Goal: Task Accomplishment & Management: Complete application form

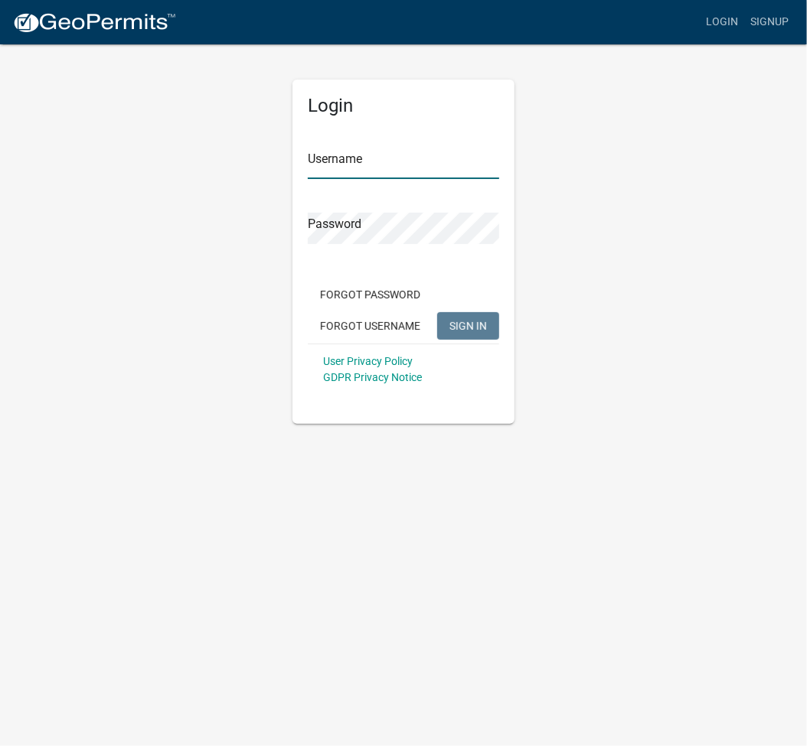
type input "ltaylor@kcgov.com"
click at [462, 332] on button "SIGN IN" at bounding box center [468, 326] width 62 height 28
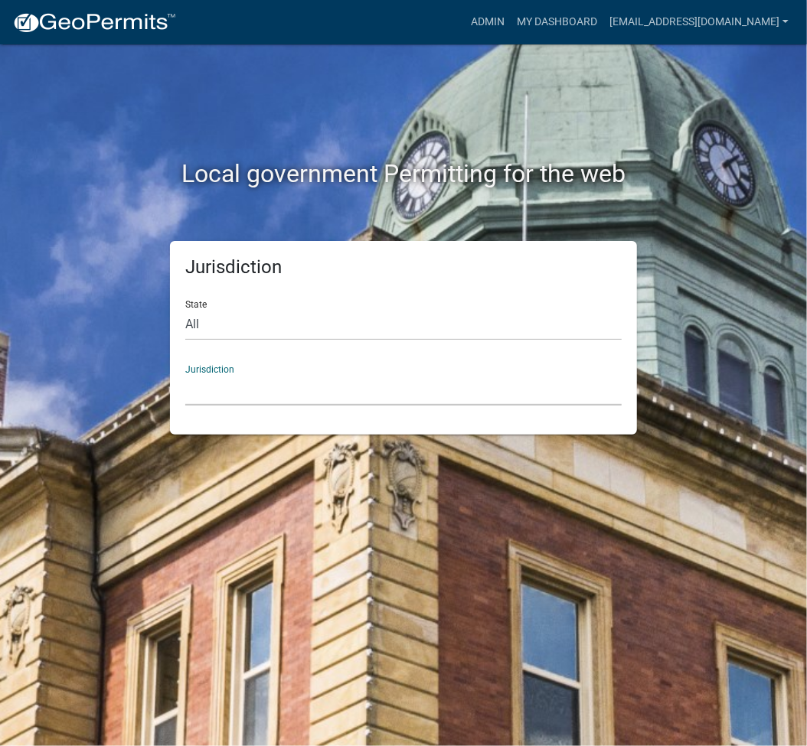
click at [402, 385] on select "Custer County, Colorado City of Bainbridge, Georgia Cook County, Georgia Crawfo…" at bounding box center [403, 389] width 436 height 31
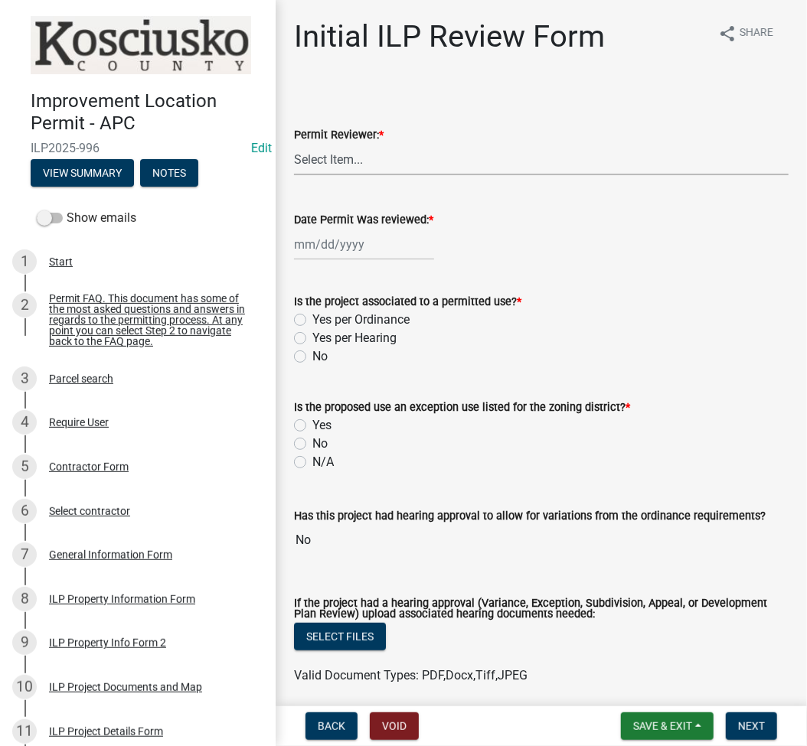
click at [478, 156] on select "Select Item... MMS LT AT CS [PERSON_NAME]" at bounding box center [541, 159] width 495 height 31
click at [294, 144] on select "Select Item... MMS LT AT CS [PERSON_NAME]" at bounding box center [541, 159] width 495 height 31
select select "fc758b50-acba-4166-9f24-5248f0f78016"
click at [391, 226] on label "Date Permit Was reviewed: *" at bounding box center [363, 220] width 139 height 11
click at [391, 229] on input "Date Permit Was reviewed: *" at bounding box center [364, 244] width 140 height 31
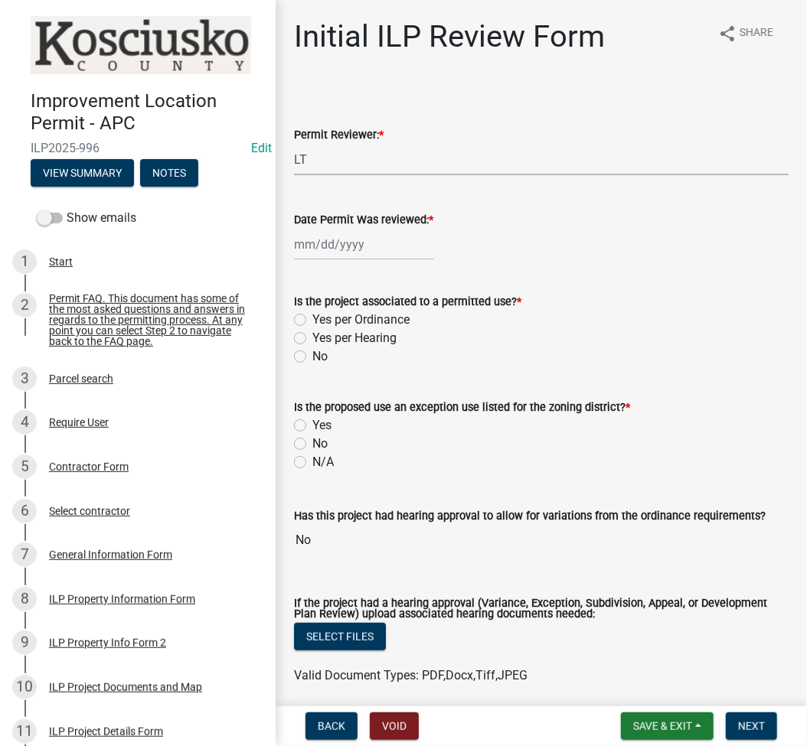
select select "8"
select select "2025"
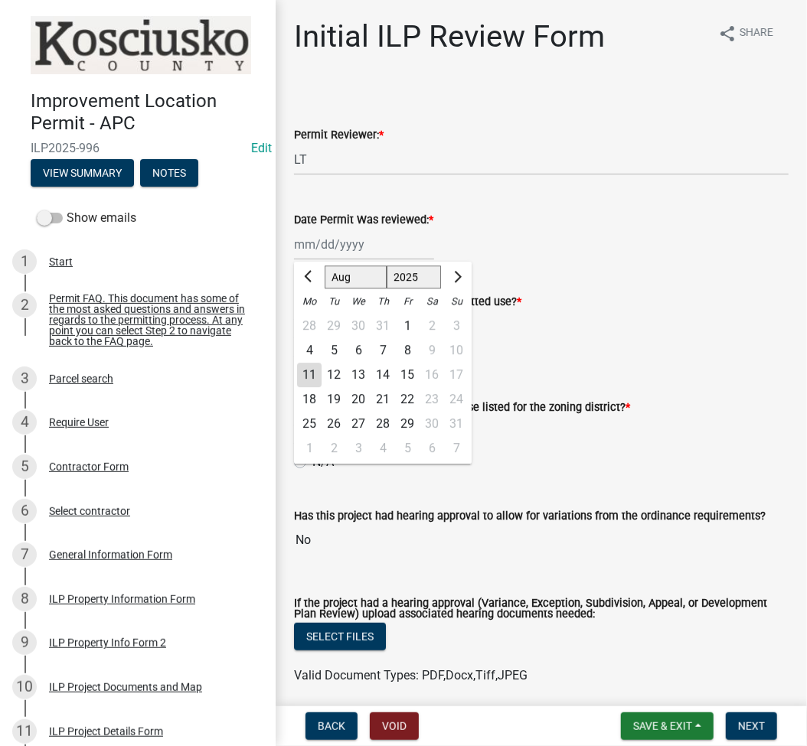
click at [308, 377] on div "11" at bounding box center [309, 375] width 24 height 24
type input "[DATE]"
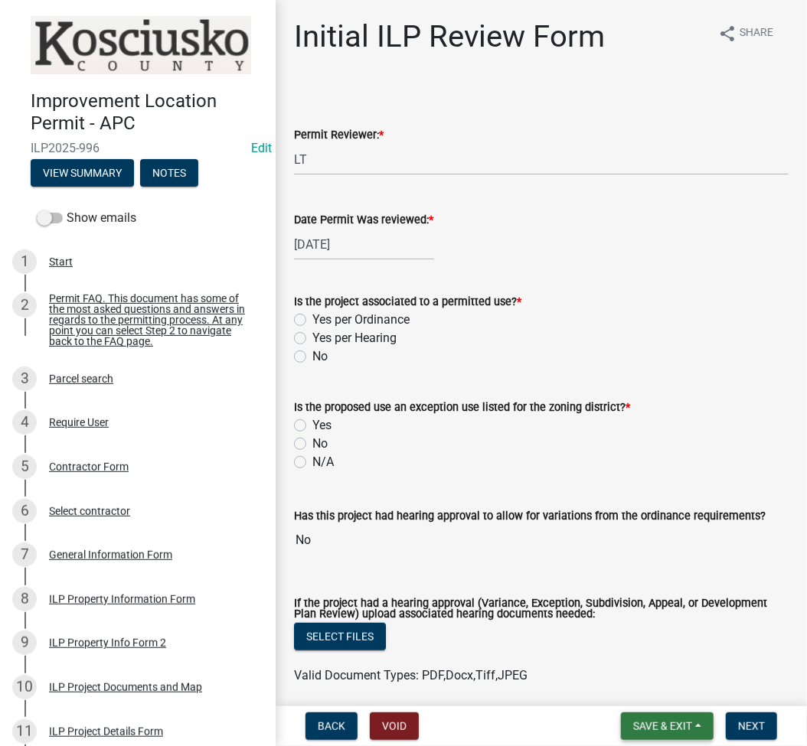
click at [643, 739] on button "Save & Exit" at bounding box center [667, 727] width 93 height 28
click at [618, 653] on button "Save" at bounding box center [652, 650] width 122 height 37
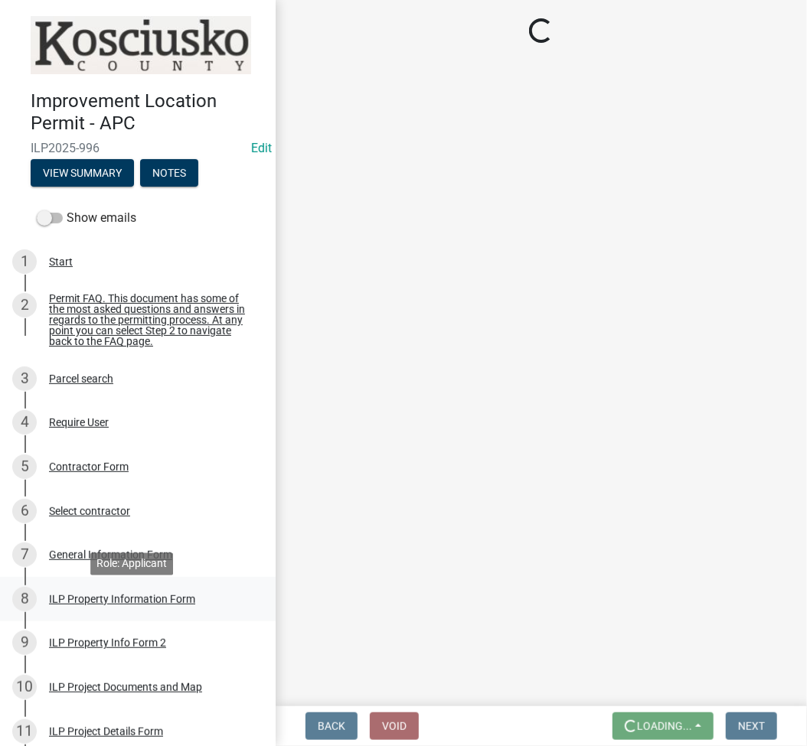
click at [94, 599] on div "8 ILP Property Information Form" at bounding box center [131, 599] width 239 height 24
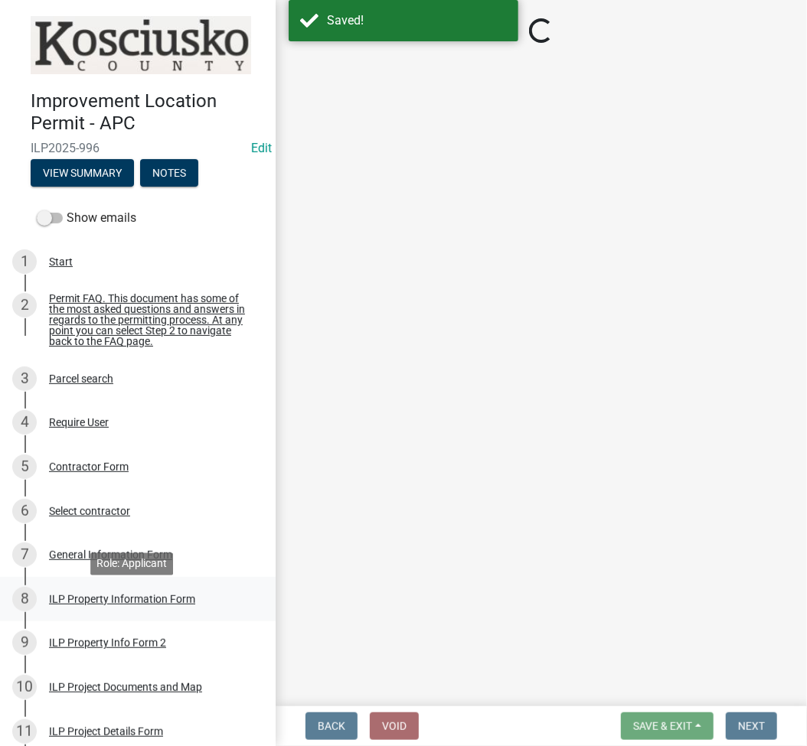
select select "57368d26-defc-477e-a8be-5a23ab554a17"
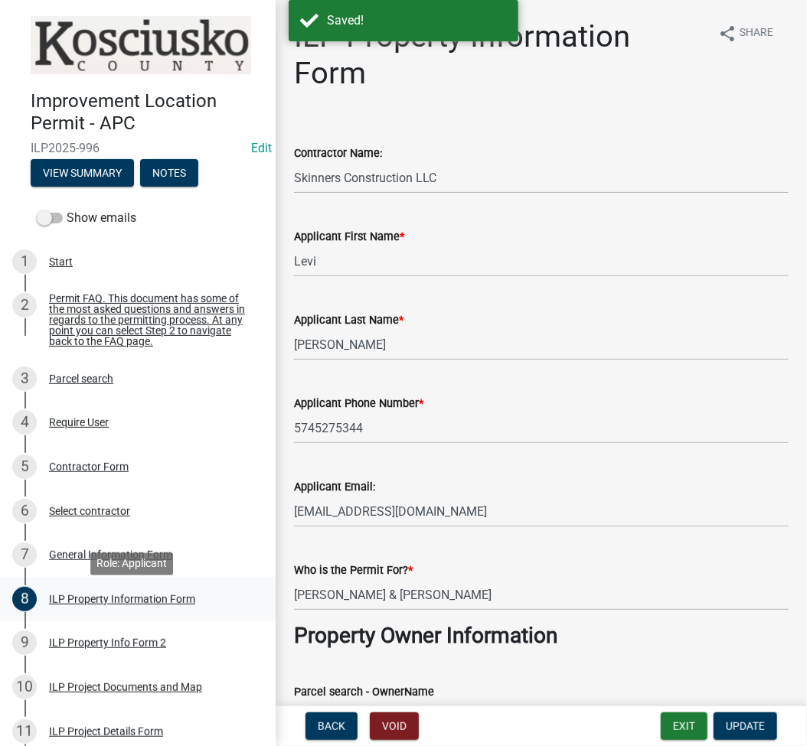
select select "fc758b50-acba-4166-9f24-5248f0f78016"
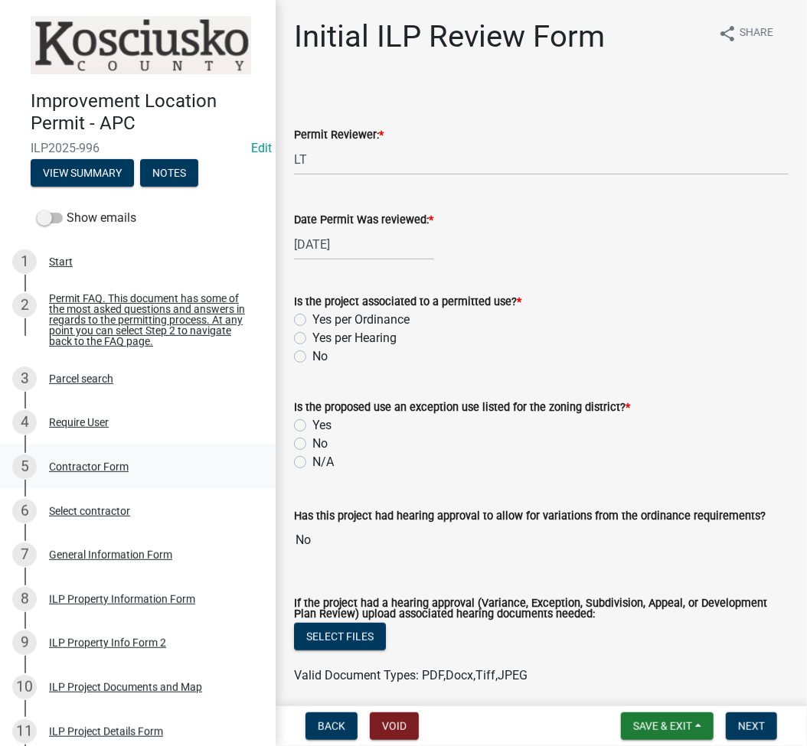
scroll to position [204, 0]
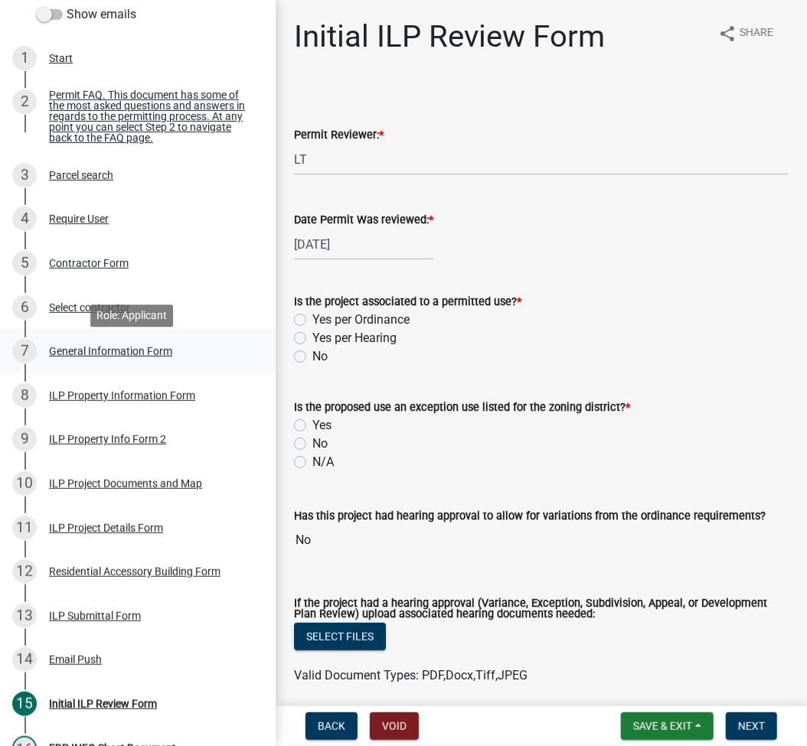
click at [68, 364] on div "7 General Information Form" at bounding box center [131, 351] width 239 height 24
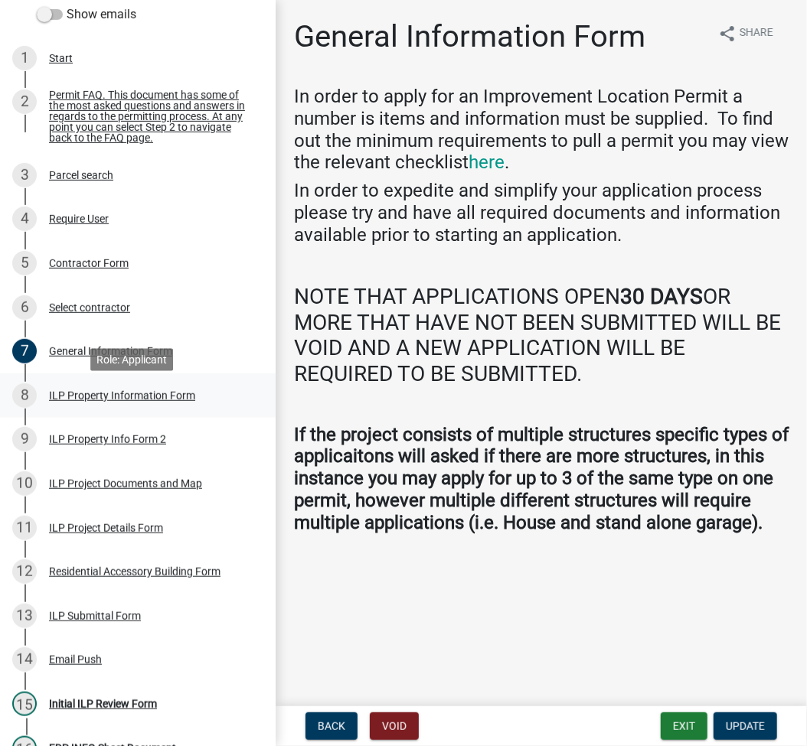
click at [81, 400] on div "ILP Property Information Form" at bounding box center [122, 395] width 146 height 11
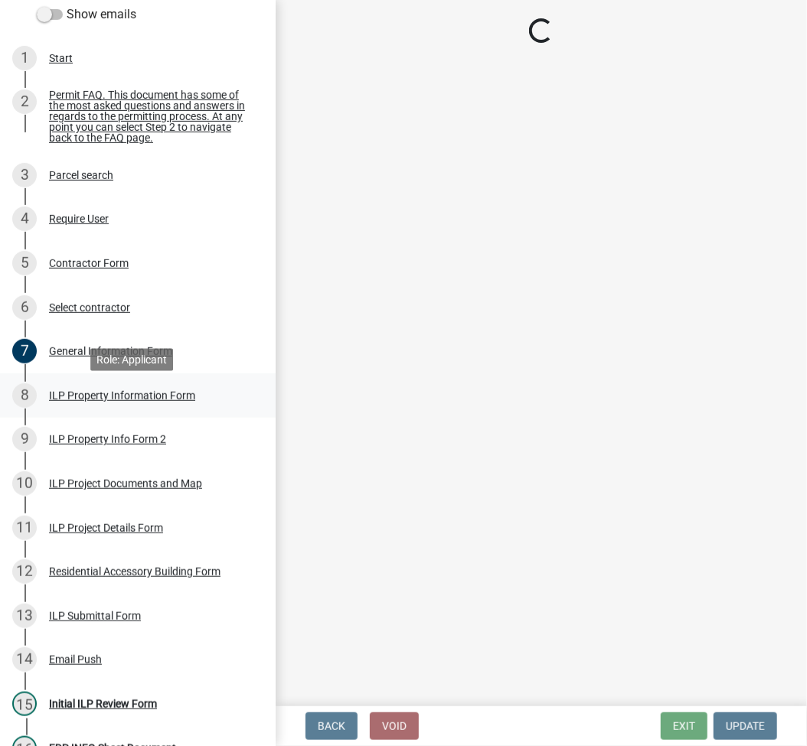
select select "57368d26-defc-477e-a8be-5a23ab554a17"
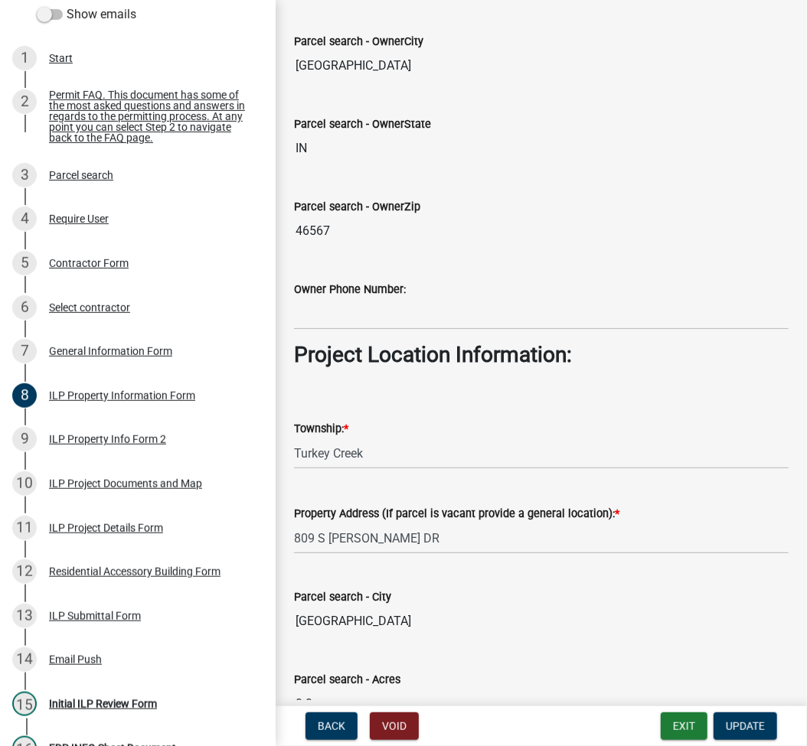
scroll to position [1153, 0]
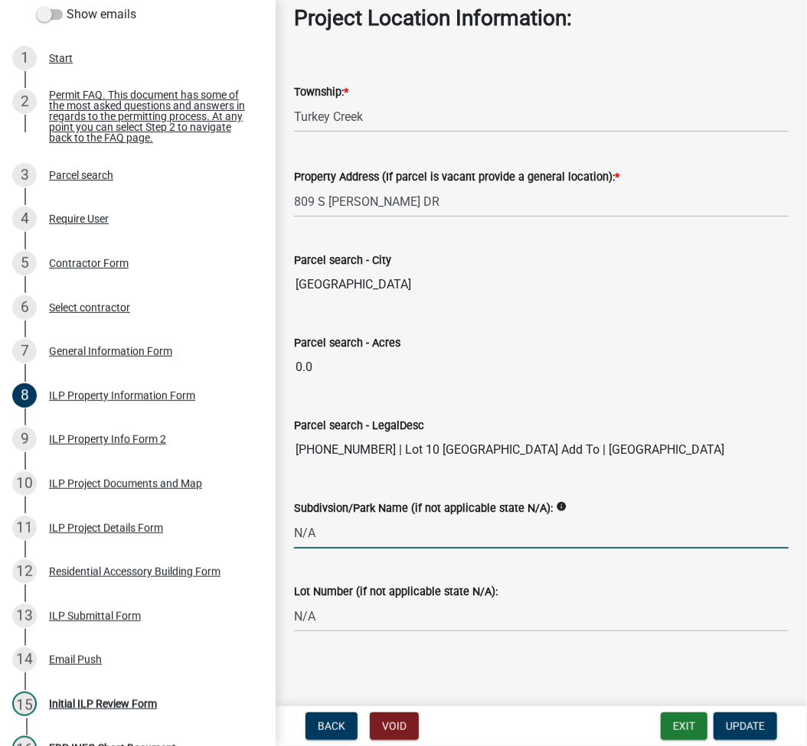
click at [333, 541] on input "N/A" at bounding box center [541, 532] width 495 height 31
type input "[GEOGRAPHIC_DATA] ADD TO VILLAGE OF [GEOGRAPHIC_DATA]"
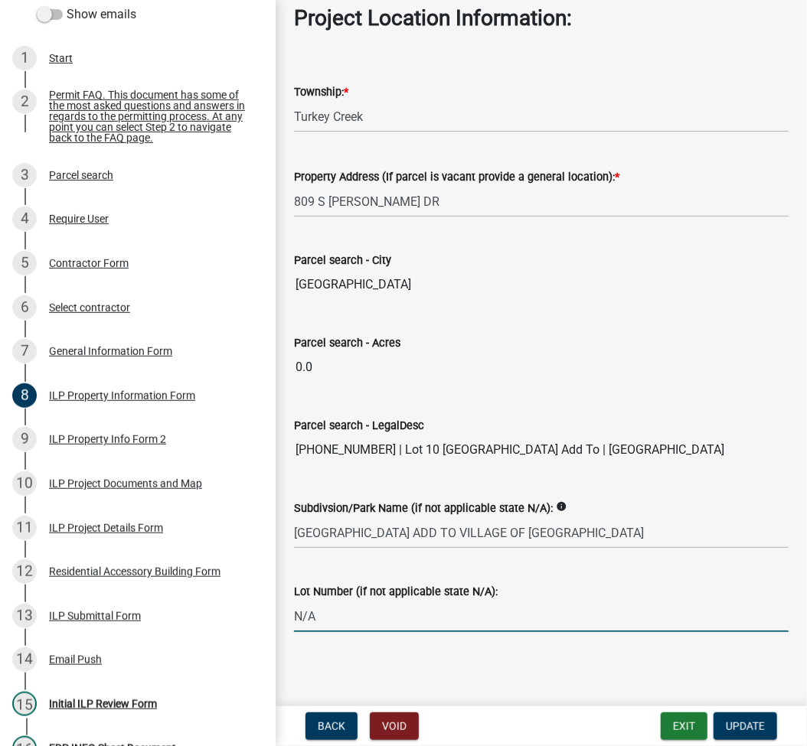
type input "0"
type input "10"
click at [740, 730] on span "Update" at bounding box center [745, 726] width 39 height 12
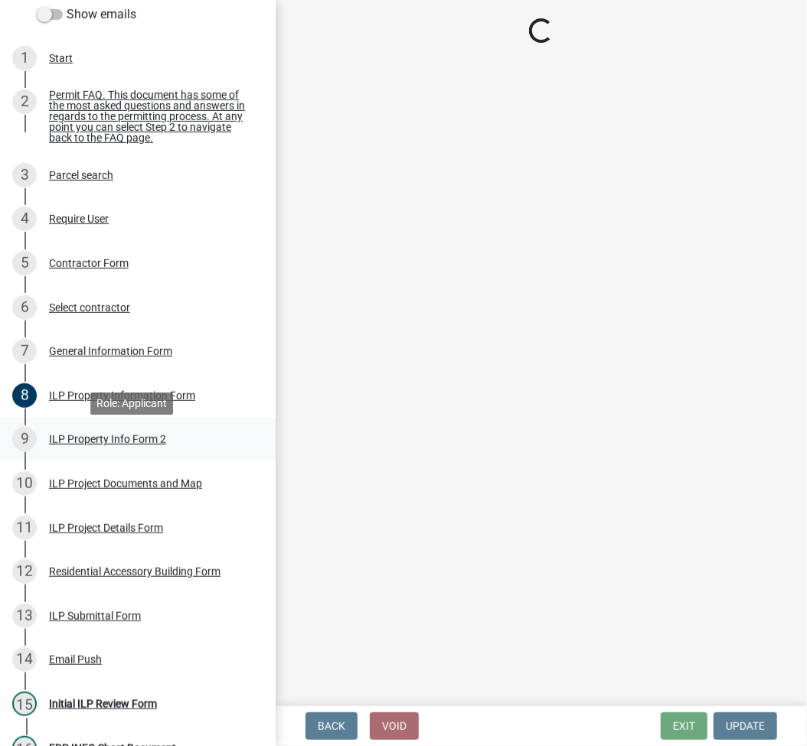
select select "fc758b50-acba-4166-9f24-5248f0f78016"
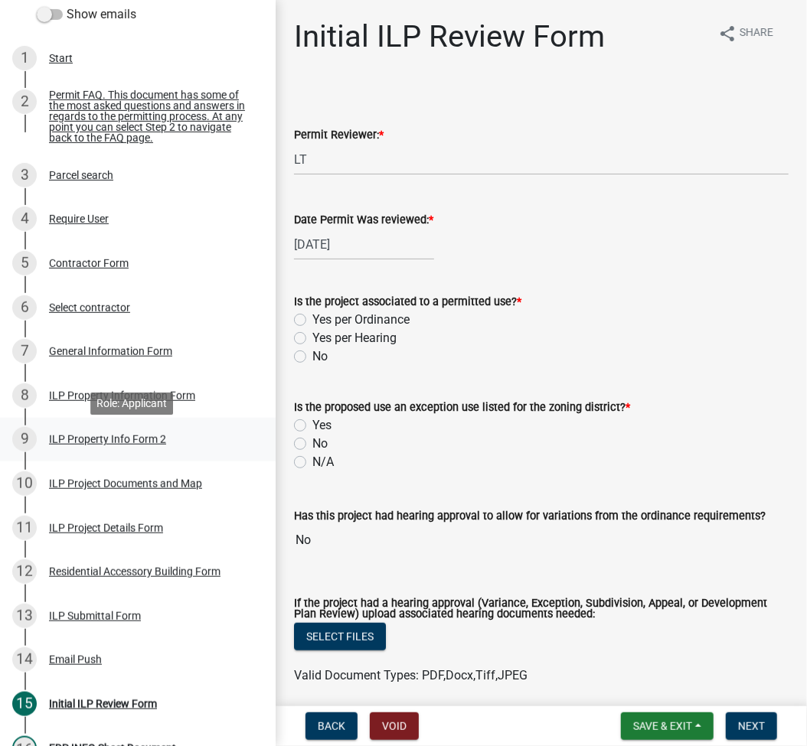
click at [119, 445] on div "ILP Property Info Form 2" at bounding box center [107, 439] width 117 height 11
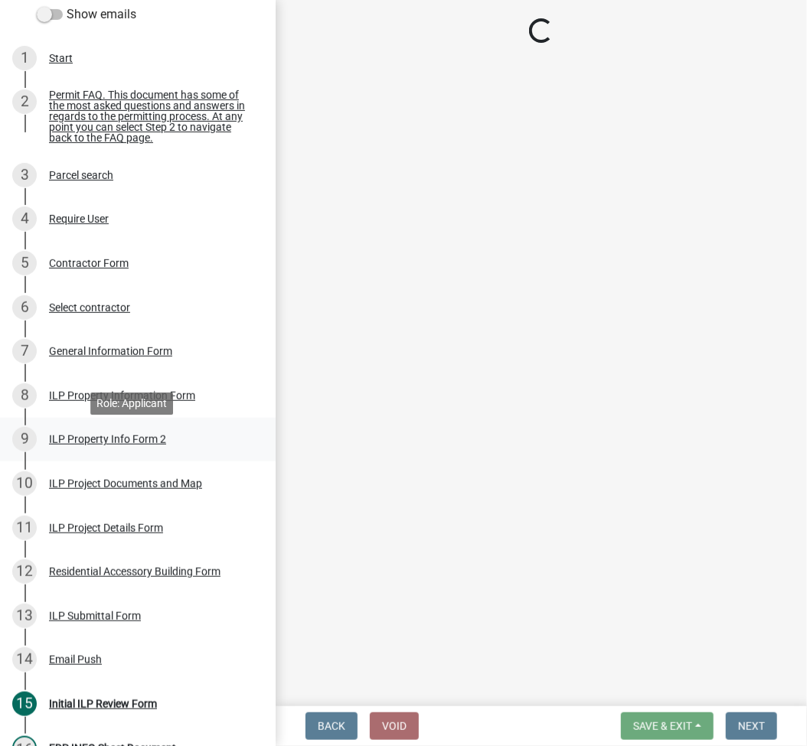
select select "6e91c93c-81b9-4f5f-83ef-fc19143fff9c"
select select "1146270b-2111-4e23-bf7f-74ce85cf7041"
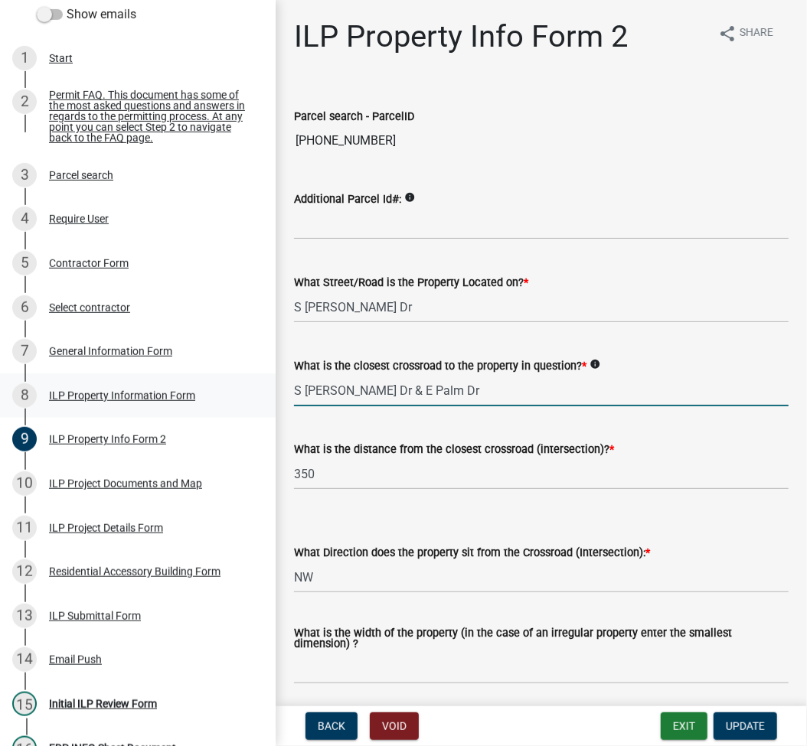
drag, startPoint x: 391, startPoint y: 390, endPoint x: 248, endPoint y: 390, distance: 143.2
click at [248, 390] on div "Improvement Location Permit - APC ILP2025-996 Edit View Summary Notes Show emai…" at bounding box center [403, 373] width 807 height 746
type input "Palm Dr"
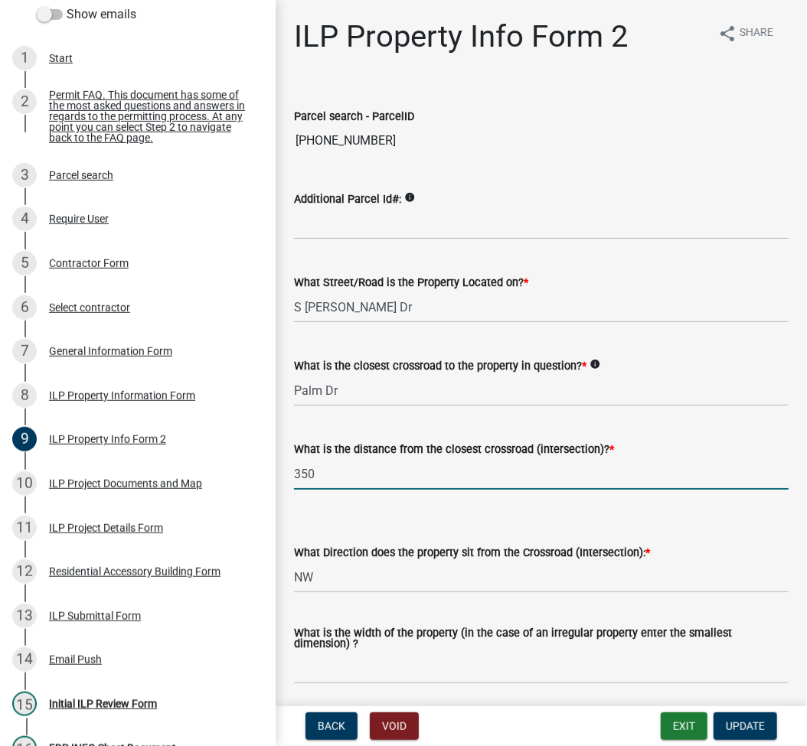
click at [357, 484] on input "350" at bounding box center [541, 474] width 495 height 31
type input "255"
click at [305, 569] on select "Select Item... N NE NW S SE SW E W" at bounding box center [541, 577] width 495 height 31
click at [294, 562] on select "Select Item... N NE NW S SE SW E W" at bounding box center [541, 577] width 495 height 31
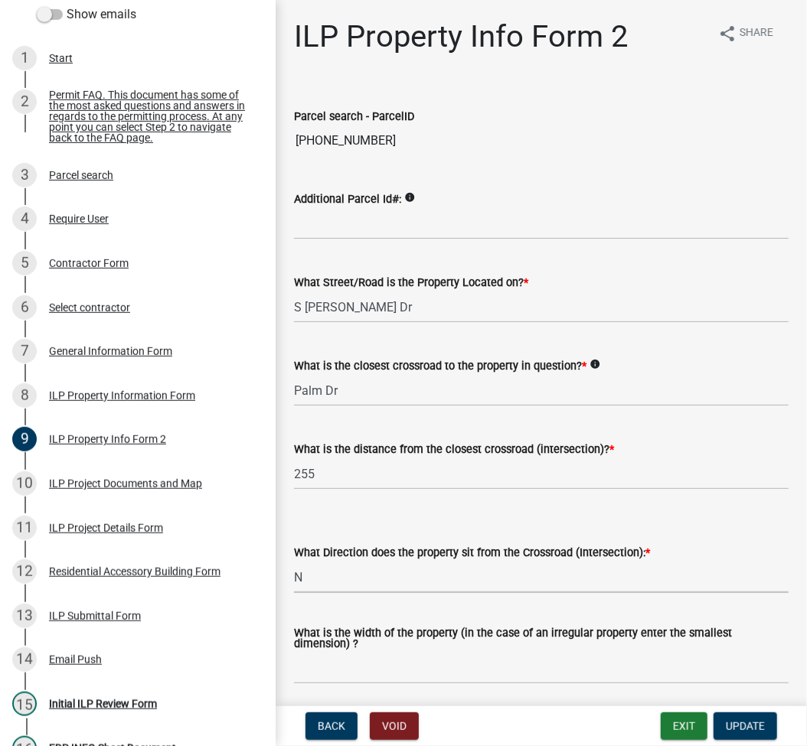
select select "0609af41-fe40-4fa2-880d-6f54f567ae8e"
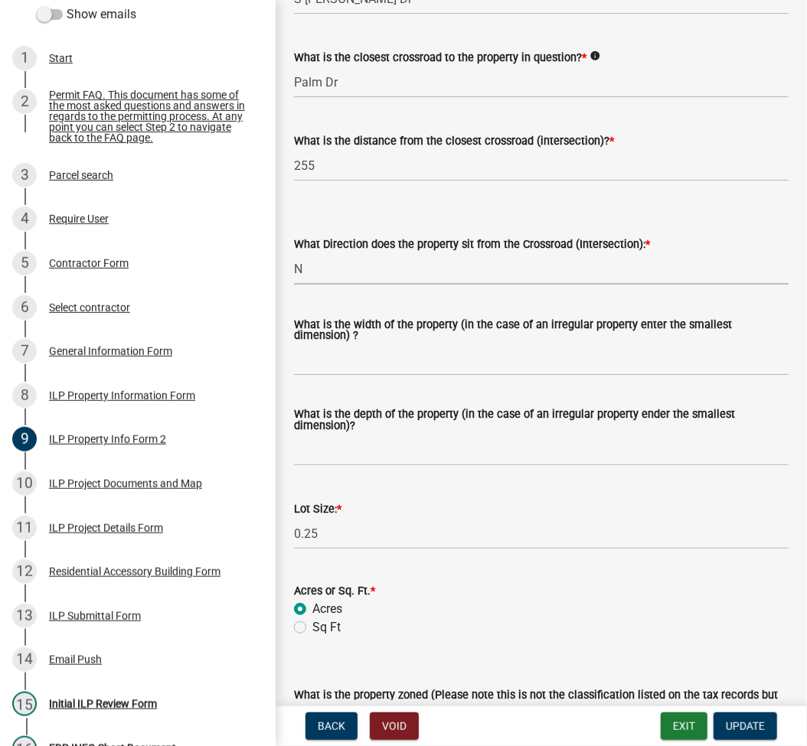
scroll to position [408, 0]
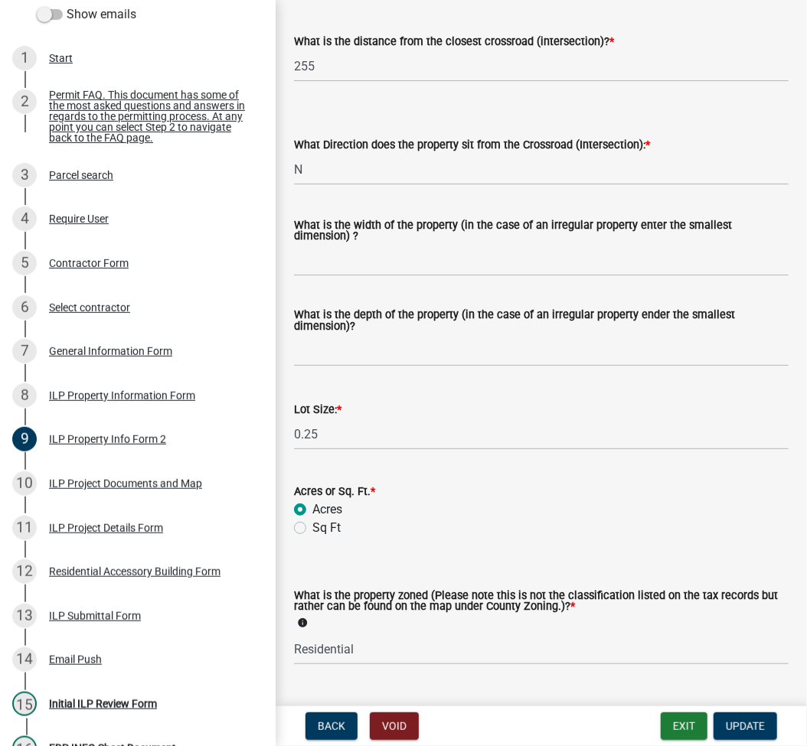
click at [341, 243] on div "What is the width of the property (in the case of an irregular property enter t…" at bounding box center [541, 232] width 495 height 24
click at [328, 260] on input "What is the width of the property (in the case of an irregular property enter t…" at bounding box center [541, 260] width 495 height 31
type input "75"
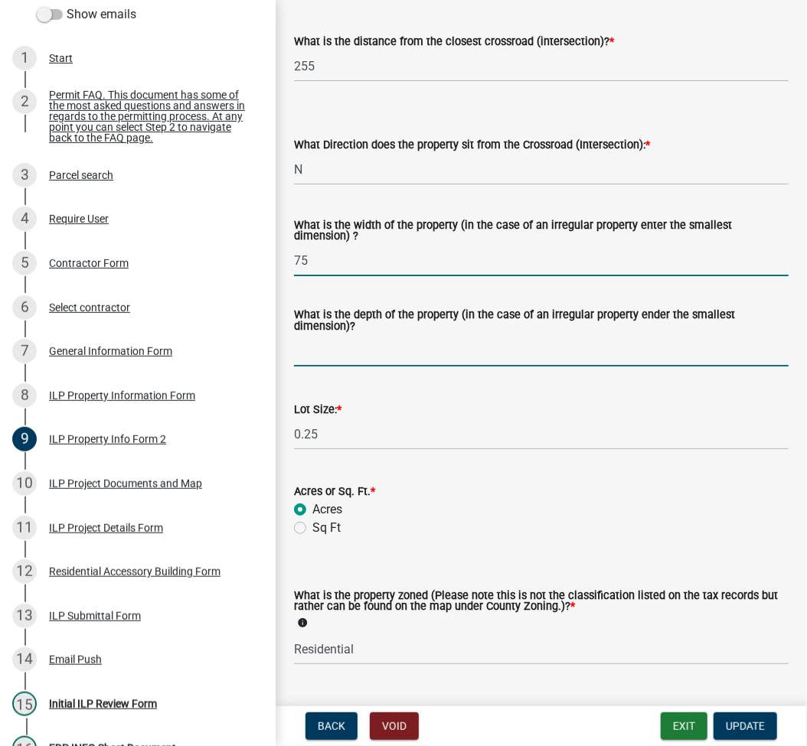
click at [333, 349] on input "What is the depth of the property (in the case of an irregular property ender t…" at bounding box center [541, 350] width 495 height 31
type input "148"
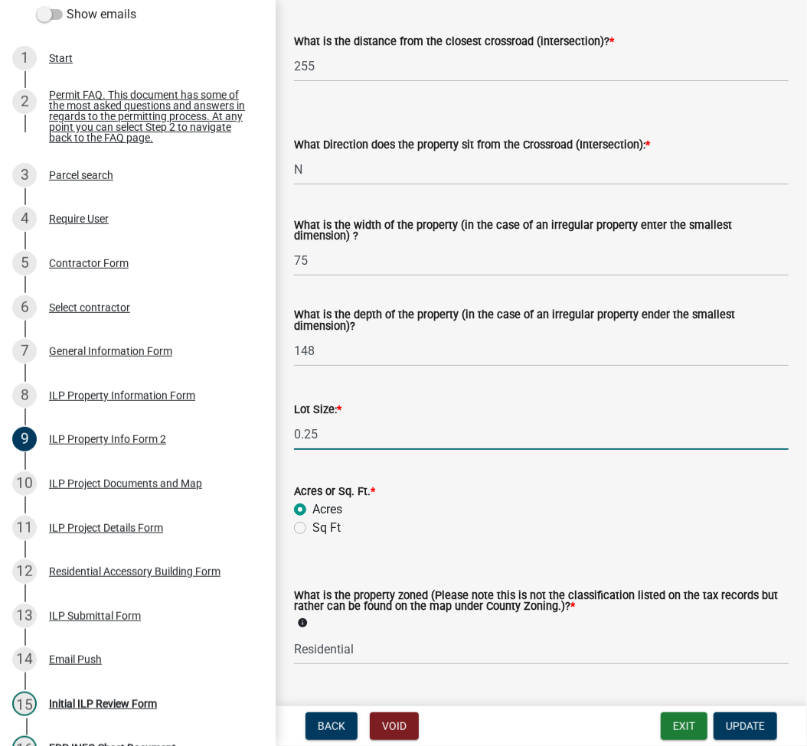
click at [361, 432] on input "0.25" at bounding box center [541, 434] width 495 height 31
click at [312, 436] on input "0.25" at bounding box center [541, 434] width 495 height 31
type input "11864"
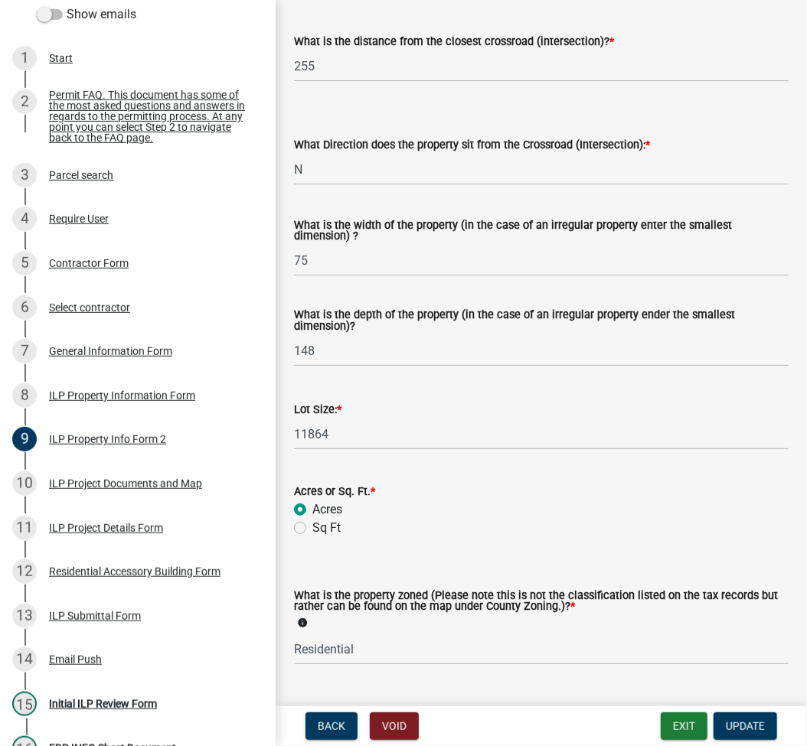
click at [312, 524] on label "Sq Ft" at bounding box center [326, 528] width 28 height 18
click at [312, 524] on input "Sq Ft" at bounding box center [317, 524] width 10 height 10
radio input "true"
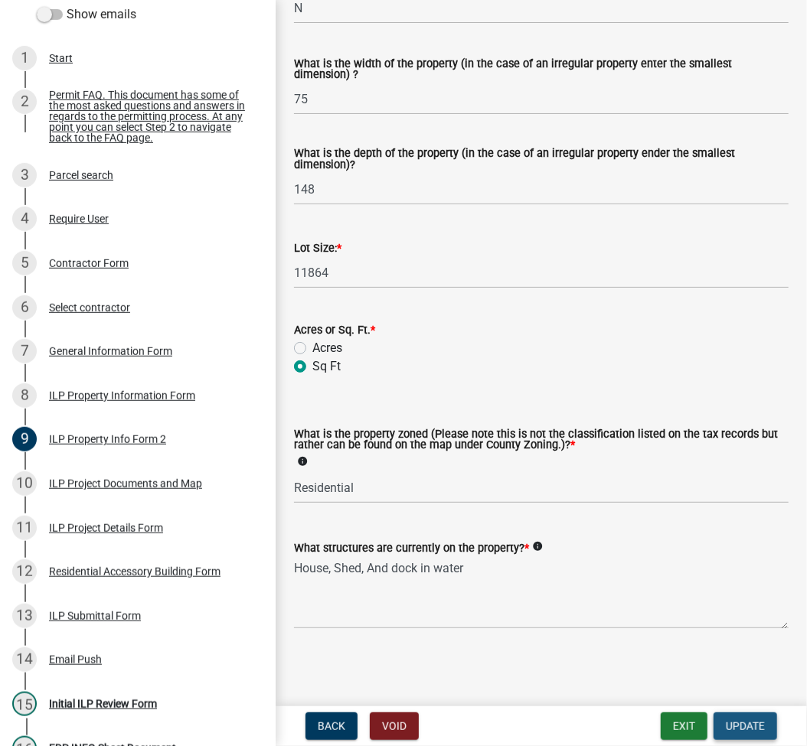
click at [747, 724] on span "Update" at bounding box center [745, 726] width 39 height 12
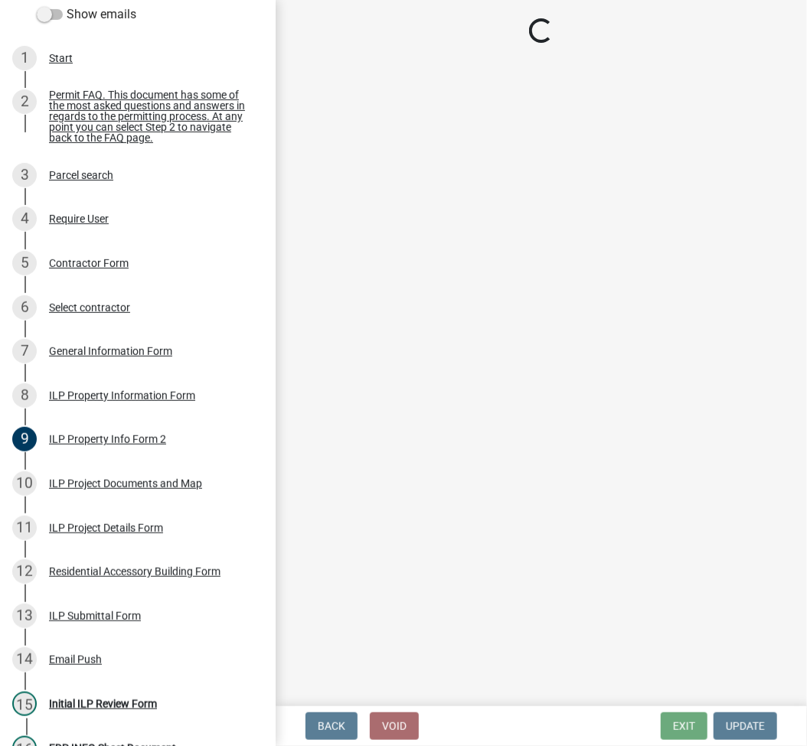
select select "fc758b50-acba-4166-9f24-5248f0f78016"
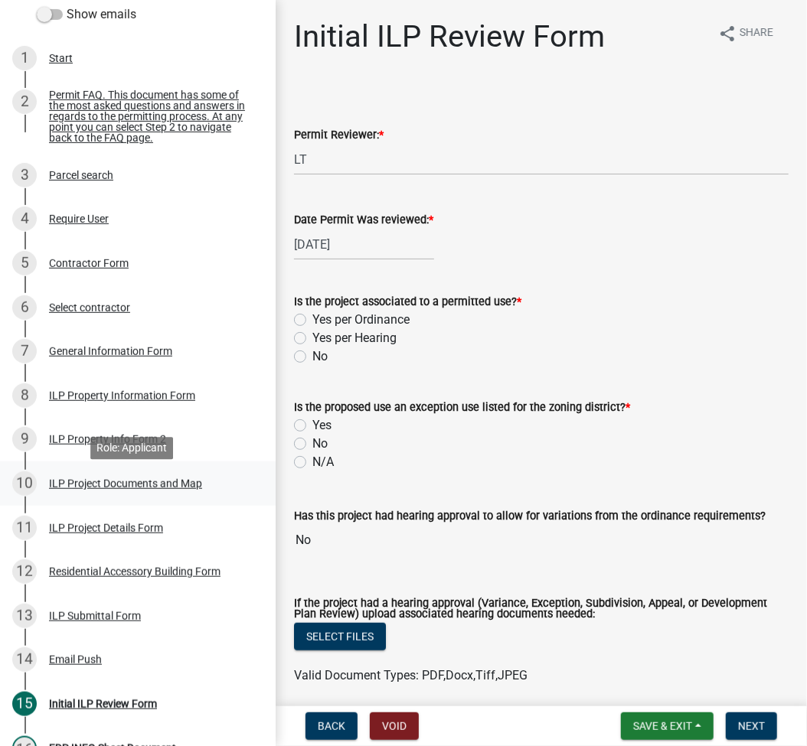
click at [130, 496] on div "10 ILP Project Documents and Map" at bounding box center [131, 484] width 239 height 24
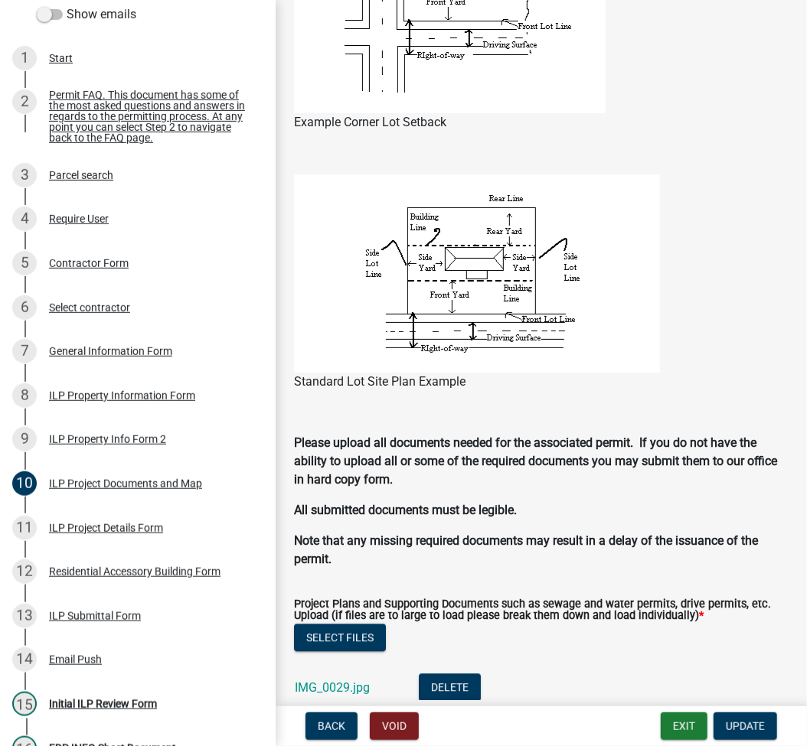
scroll to position [1428, 0]
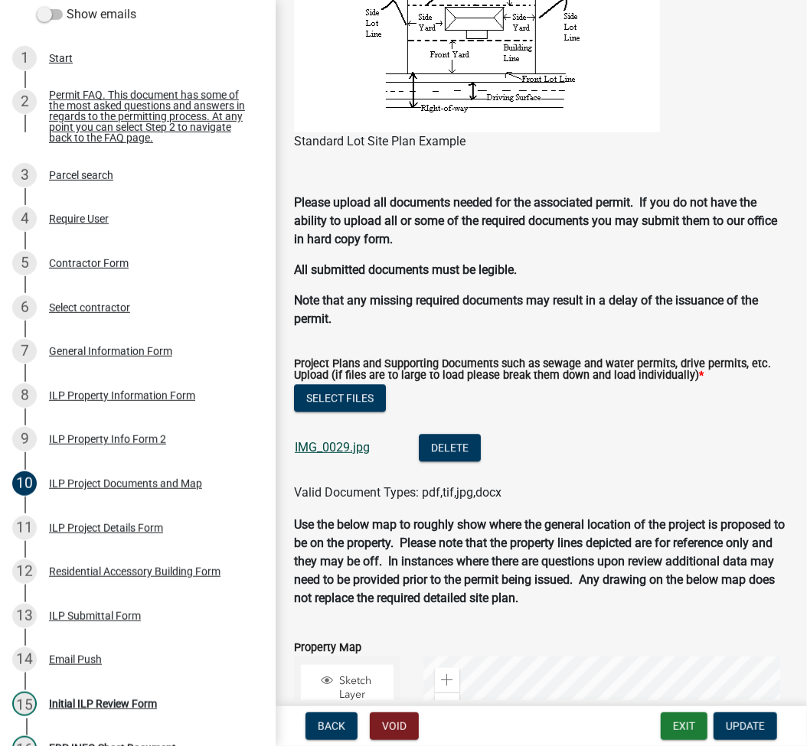
click at [345, 445] on link "IMG_0029.jpg" at bounding box center [332, 447] width 75 height 15
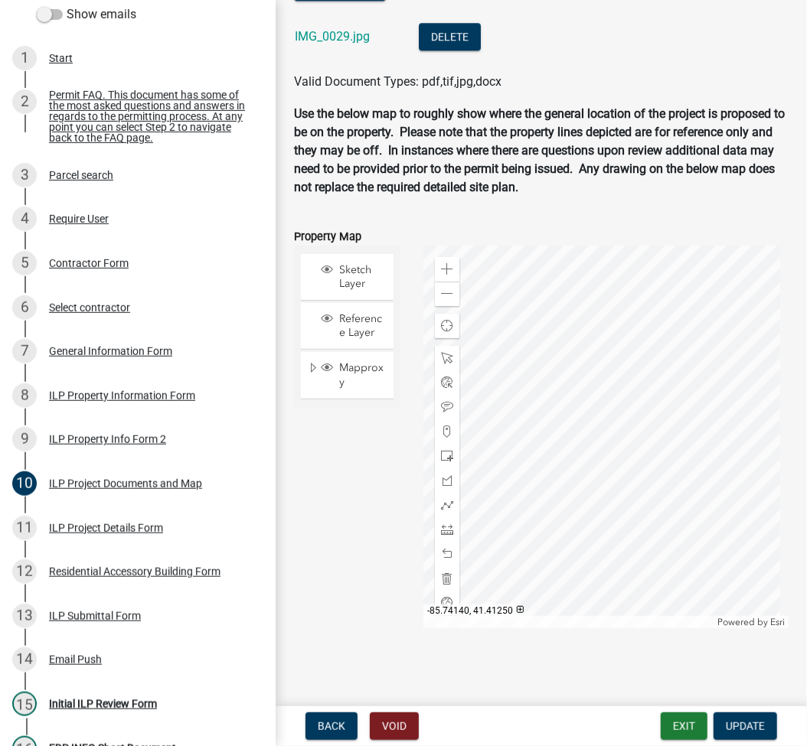
scroll to position [1840, 0]
click at [113, 534] on div "ILP Project Details Form" at bounding box center [106, 528] width 114 height 11
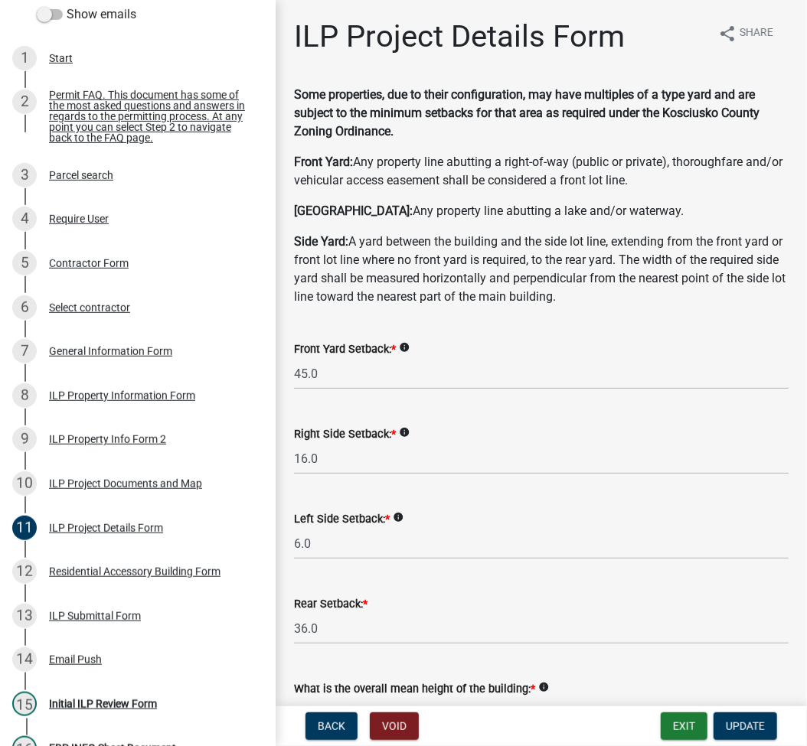
scroll to position [204, 0]
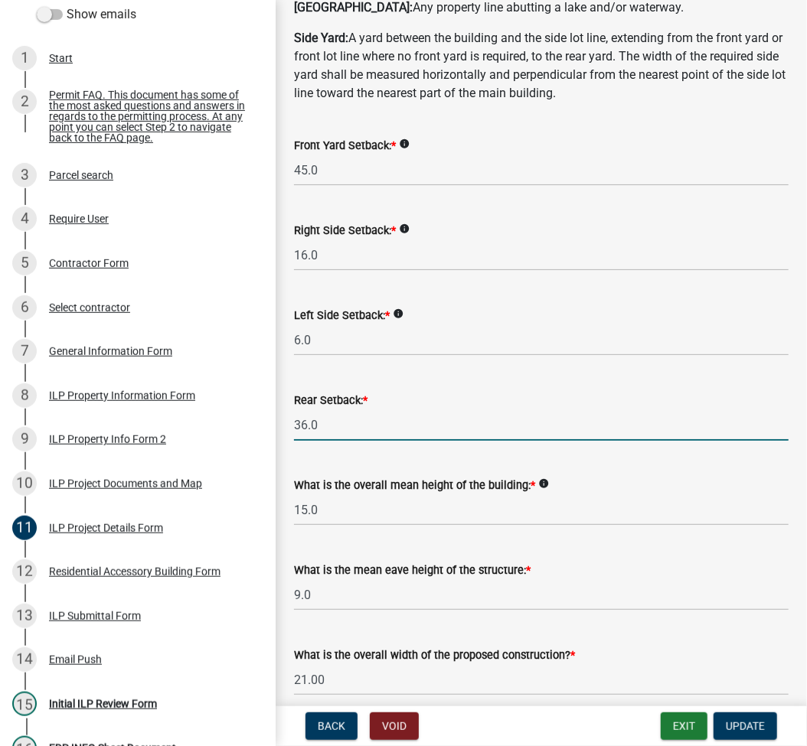
click at [300, 415] on input "36.0" at bounding box center [541, 425] width 495 height 31
type input "35.7"
click at [439, 524] on input "15.0" at bounding box center [541, 510] width 495 height 31
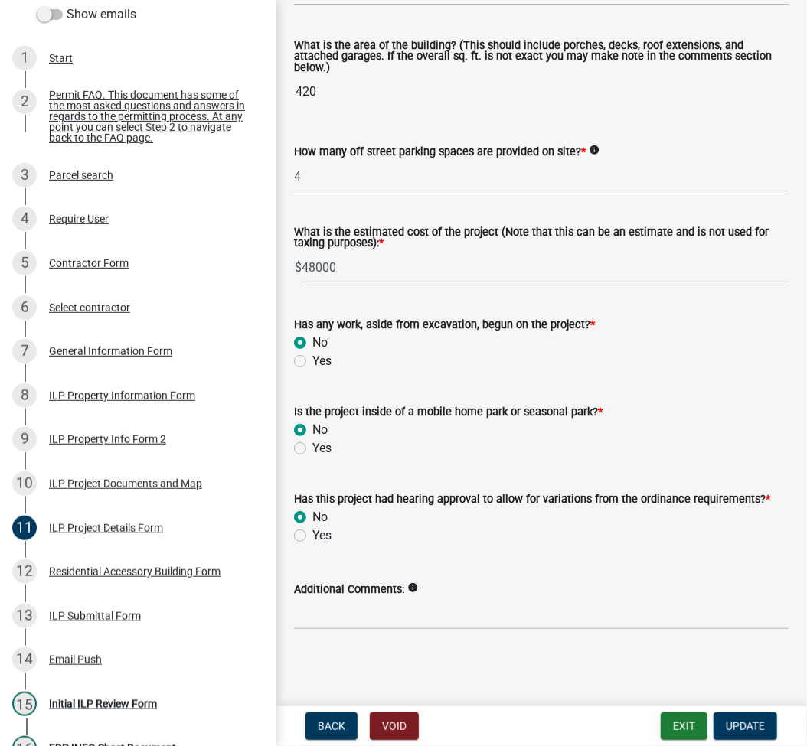
scroll to position [1065, 0]
click at [759, 724] on span "Update" at bounding box center [745, 726] width 39 height 12
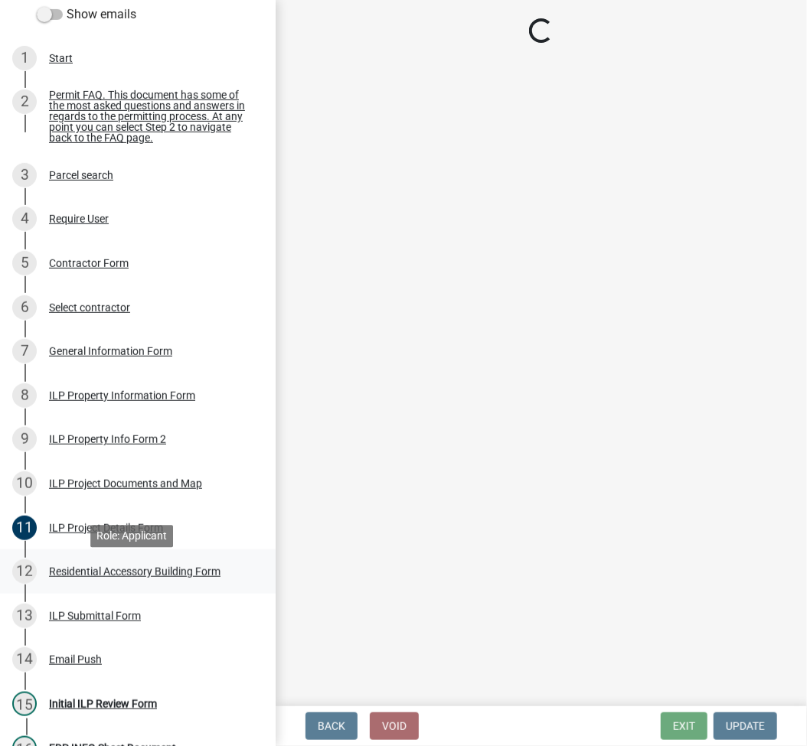
select select "fc758b50-acba-4166-9f24-5248f0f78016"
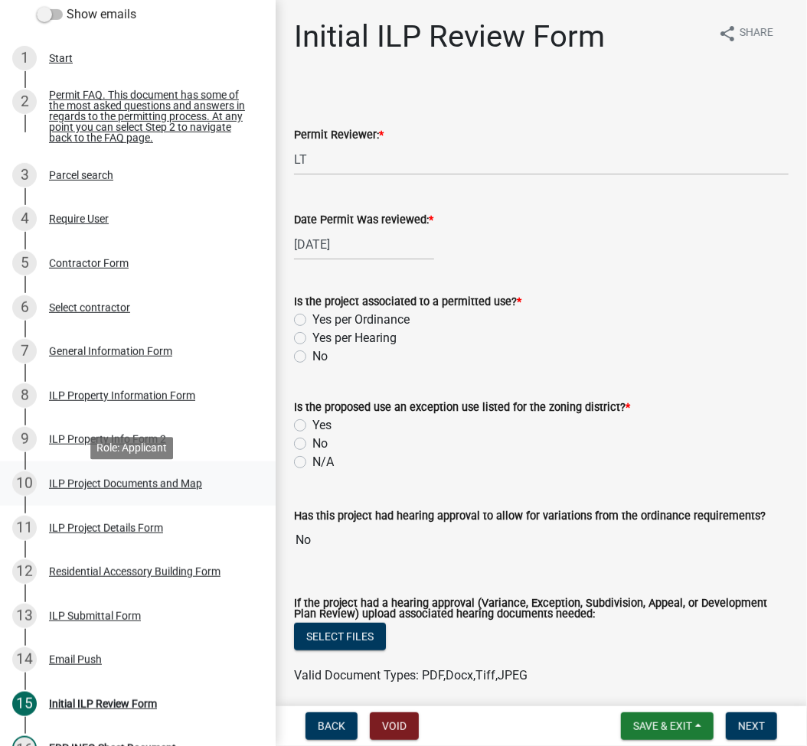
click at [112, 489] on div "ILP Project Documents and Map" at bounding box center [125, 483] width 153 height 11
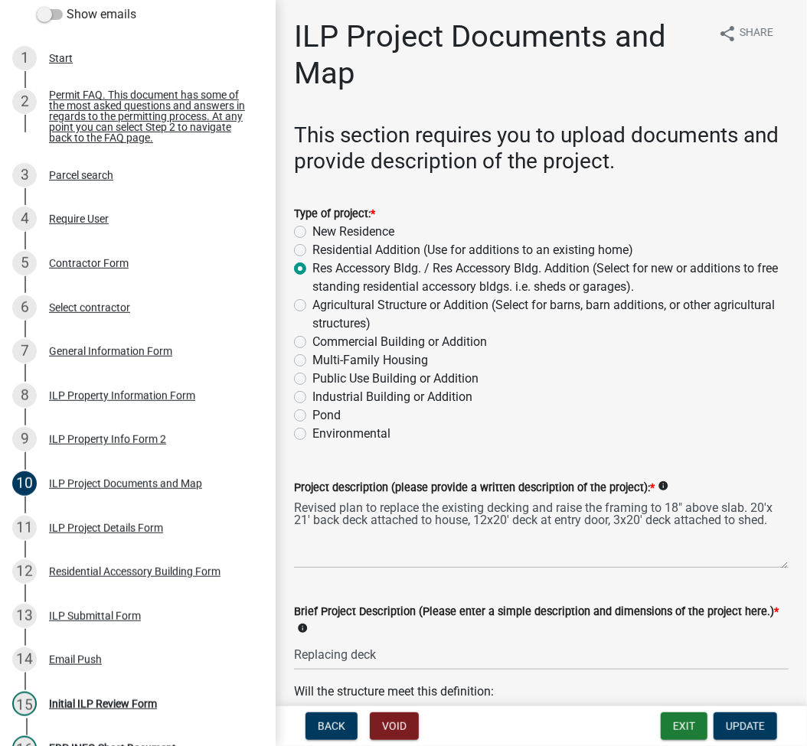
click at [312, 250] on label "Residential Addition (Use for additions to an existing home)" at bounding box center [472, 250] width 321 height 18
click at [312, 250] on input "Residential Addition (Use for additions to an existing home)" at bounding box center [317, 246] width 10 height 10
radio input "true"
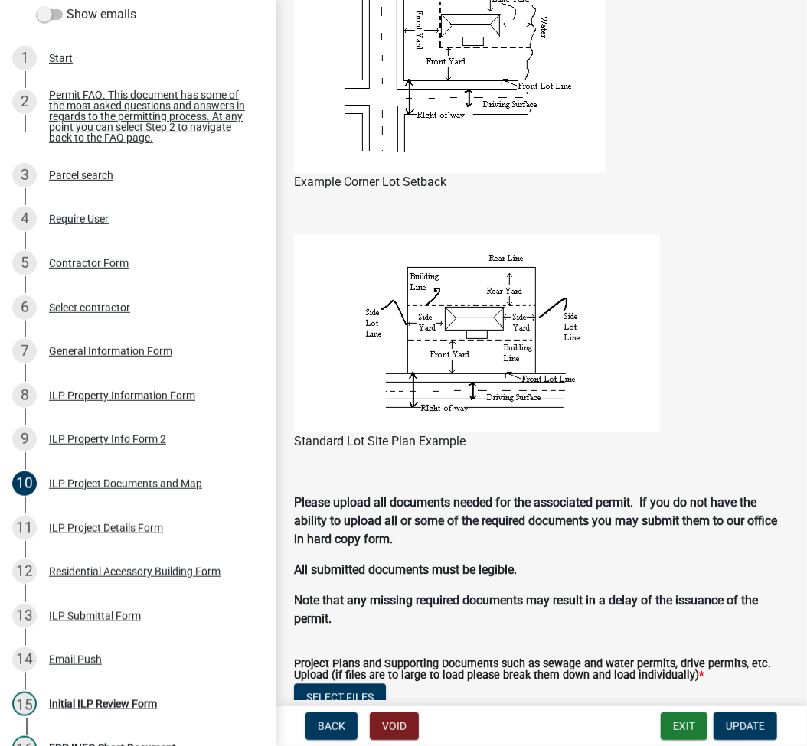
scroll to position [1225, 0]
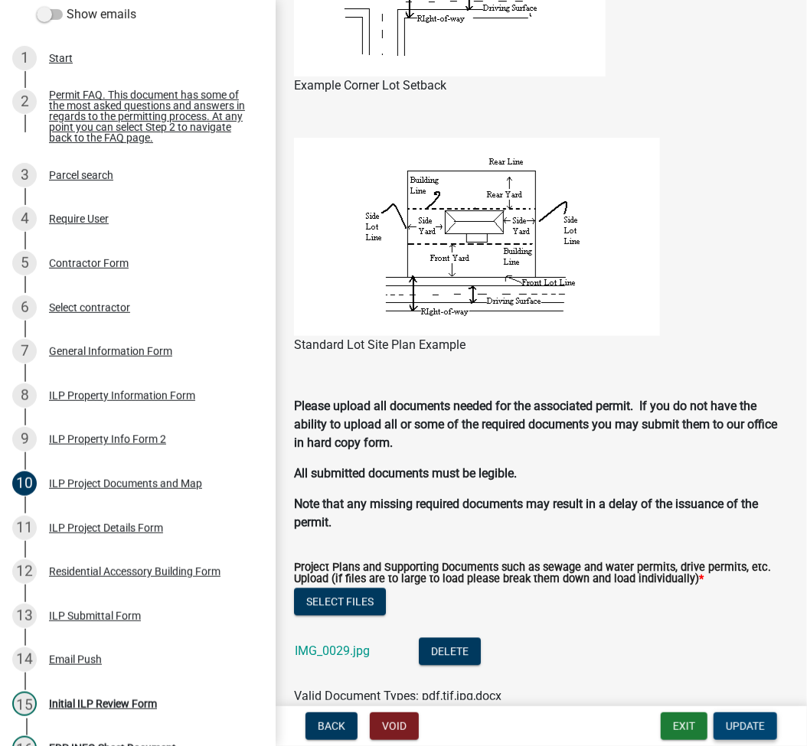
click at [726, 726] on span "Update" at bounding box center [745, 726] width 39 height 12
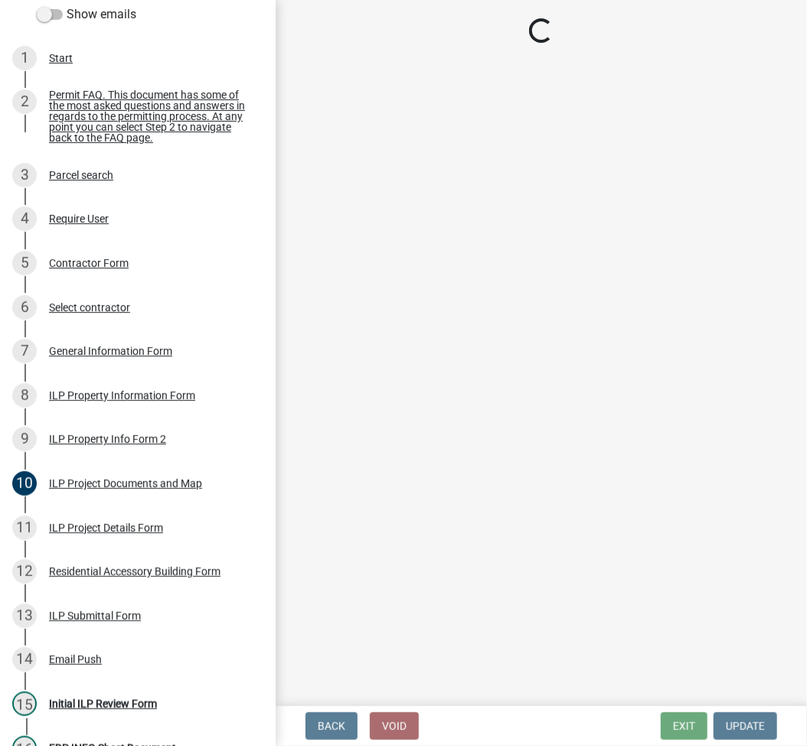
scroll to position [173, 0]
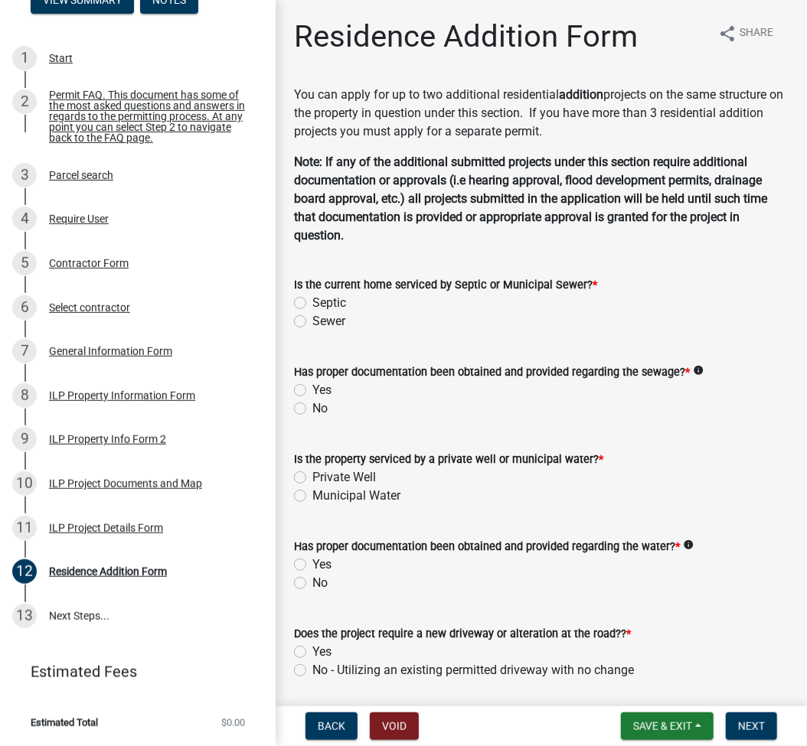
click at [312, 321] on label "Sewer" at bounding box center [328, 321] width 33 height 18
click at [312, 321] on input "Sewer" at bounding box center [317, 317] width 10 height 10
radio input "true"
click at [312, 409] on label "No" at bounding box center [319, 409] width 15 height 18
click at [312, 409] on input "No" at bounding box center [317, 405] width 10 height 10
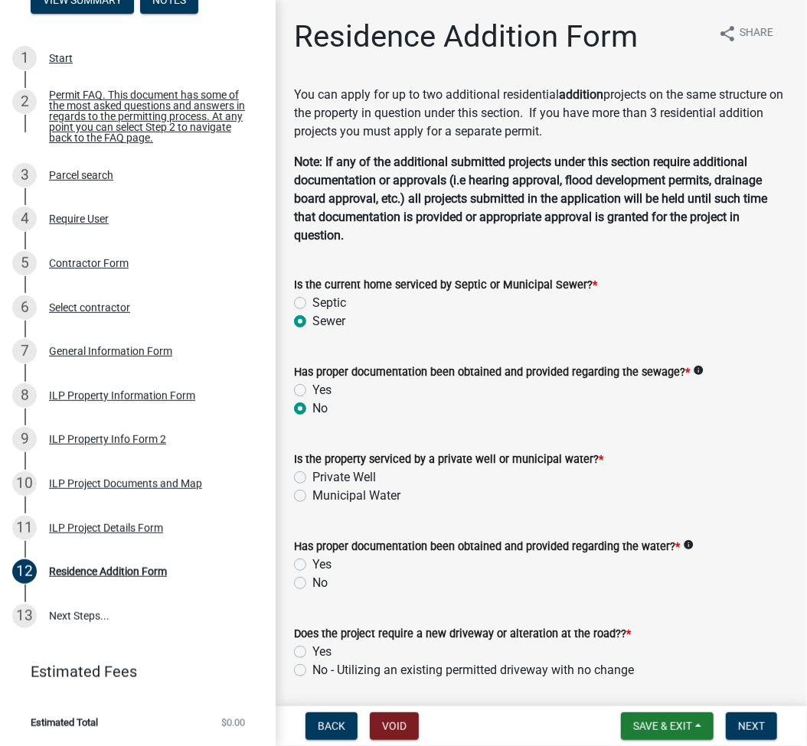
radio input "true"
click at [312, 494] on label "Municipal Water" at bounding box center [356, 496] width 88 height 18
click at [312, 494] on input "Municipal Water" at bounding box center [317, 492] width 10 height 10
radio input "true"
click at [312, 582] on label "No" at bounding box center [319, 583] width 15 height 18
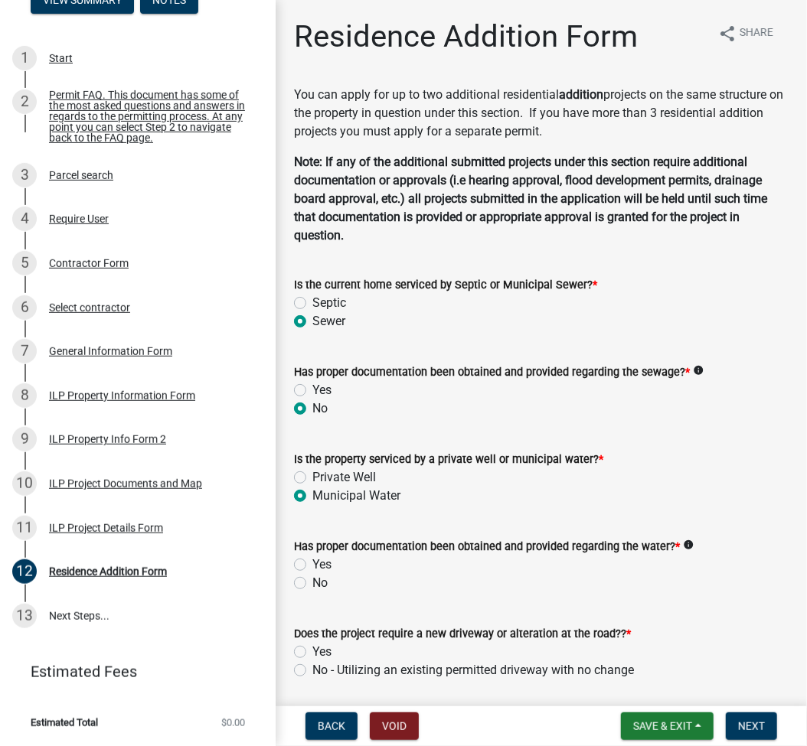
click at [312, 582] on input "No" at bounding box center [317, 579] width 10 height 10
radio input "true"
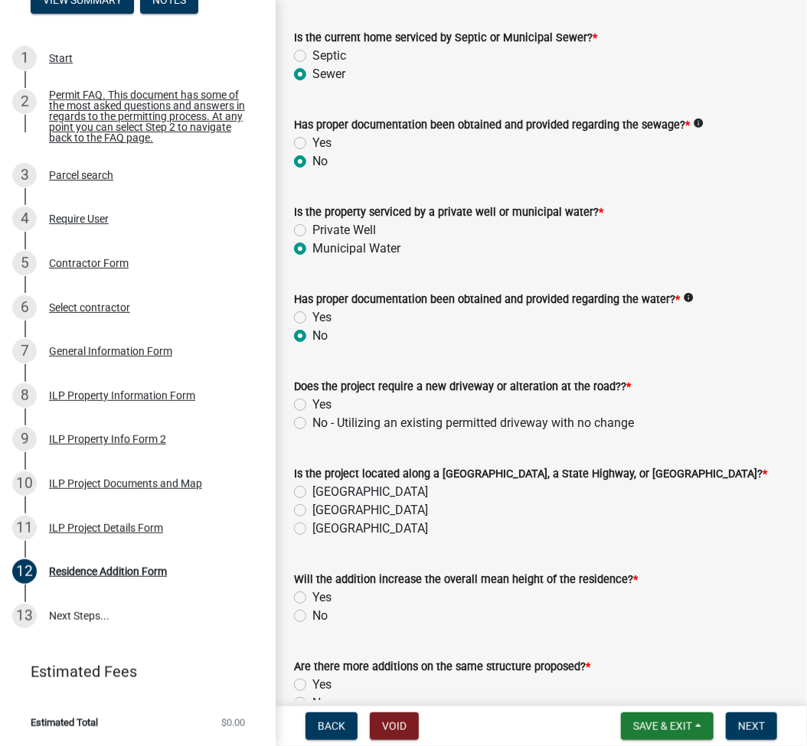
scroll to position [331, 0]
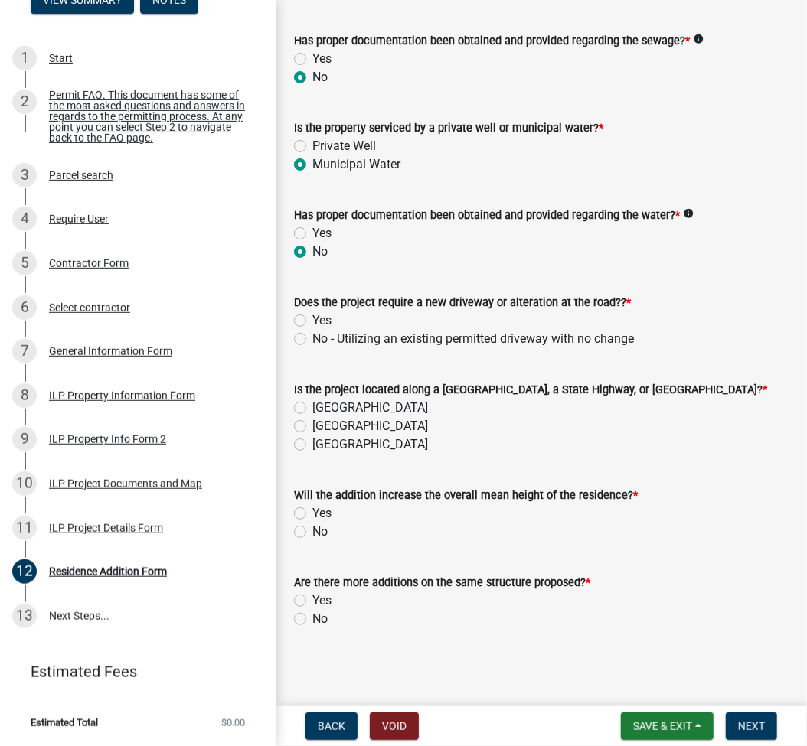
click at [312, 338] on label "No - Utilizing an existing permitted driveway with no change" at bounding box center [473, 339] width 322 height 18
click at [312, 338] on input "No - Utilizing an existing permitted driveway with no change" at bounding box center [317, 335] width 10 height 10
radio input "true"
click at [312, 426] on label "[GEOGRAPHIC_DATA]" at bounding box center [370, 426] width 116 height 18
click at [312, 426] on input "[GEOGRAPHIC_DATA]" at bounding box center [317, 422] width 10 height 10
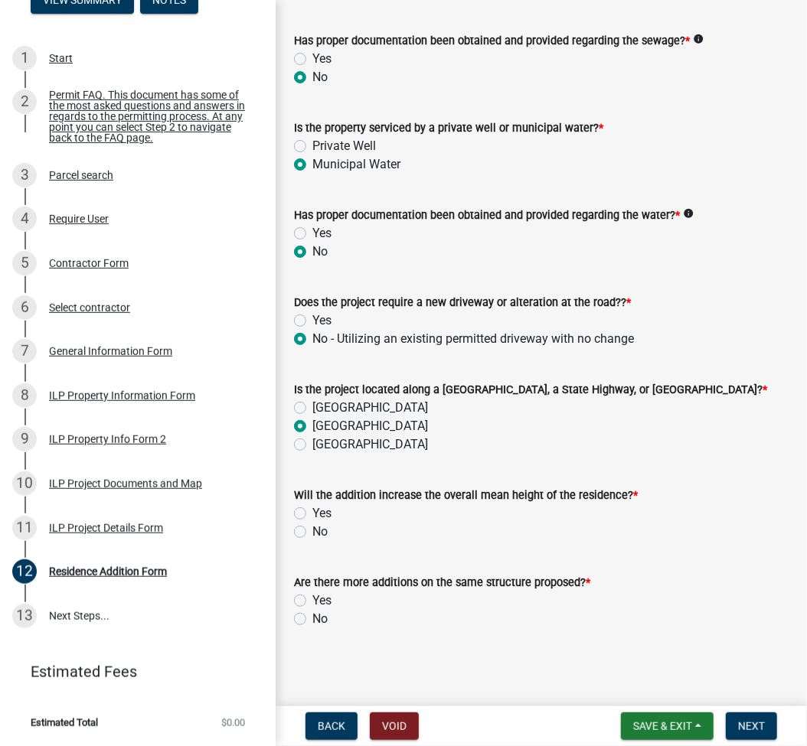
radio input "true"
click at [312, 528] on label "No" at bounding box center [319, 532] width 15 height 18
click at [312, 528] on input "No" at bounding box center [317, 528] width 10 height 10
radio input "true"
click at [312, 593] on label "Yes" at bounding box center [321, 601] width 19 height 18
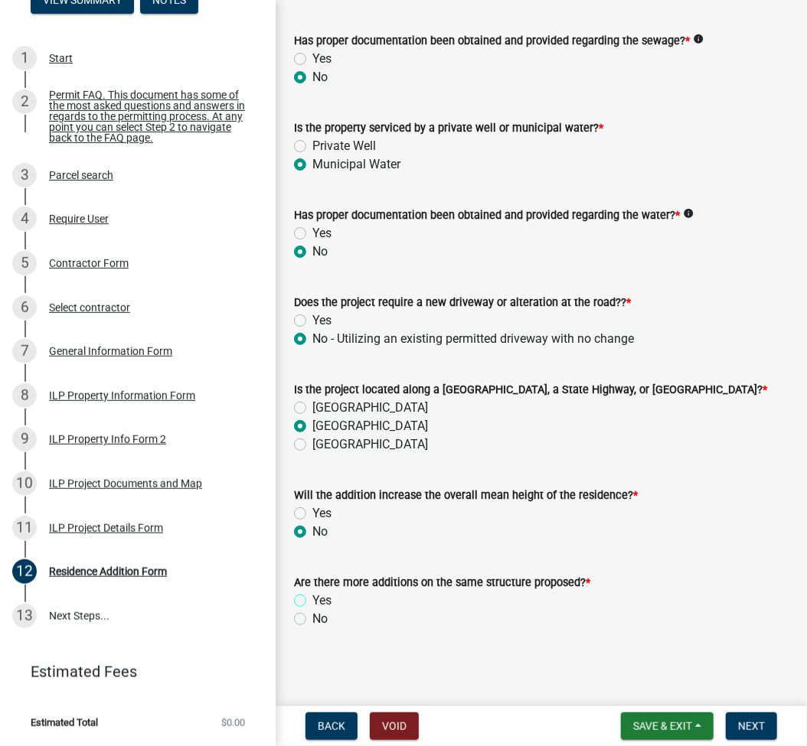
click at [312, 593] on input "Yes" at bounding box center [317, 597] width 10 height 10
radio input "true"
click at [756, 733] on button "Next" at bounding box center [751, 727] width 51 height 28
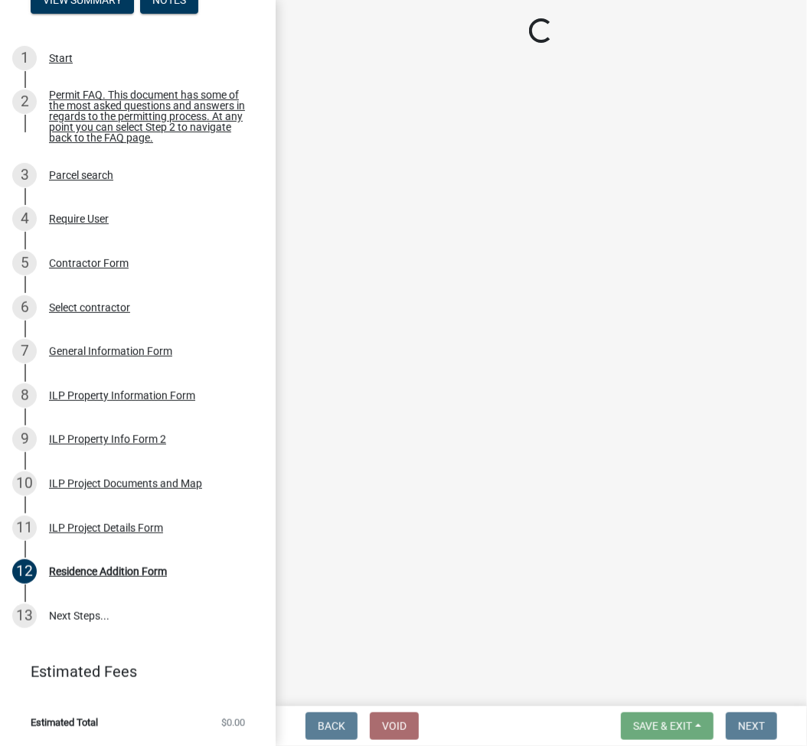
scroll to position [204, 0]
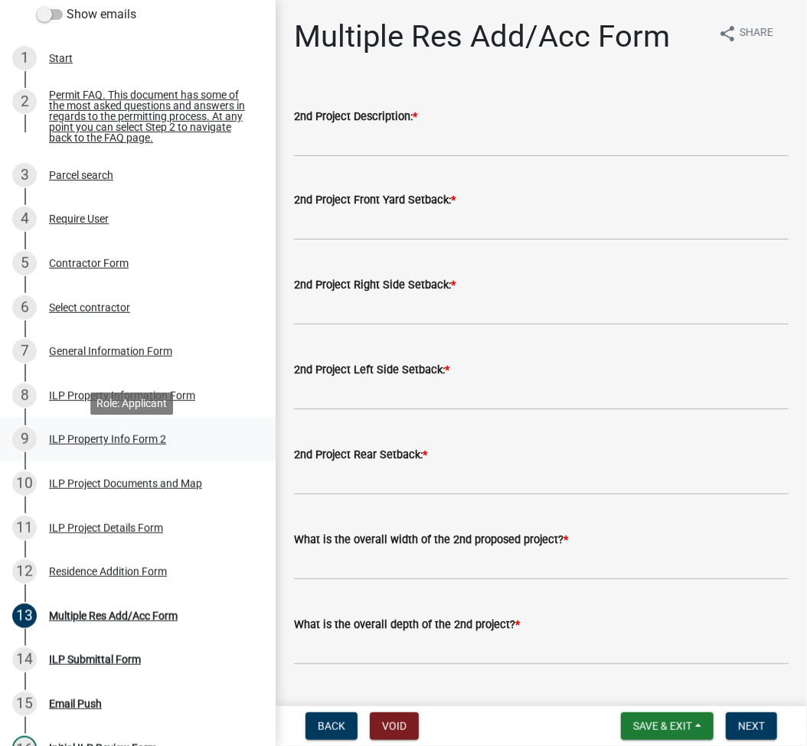
click at [103, 443] on div "ILP Property Info Form 2" at bounding box center [107, 439] width 117 height 11
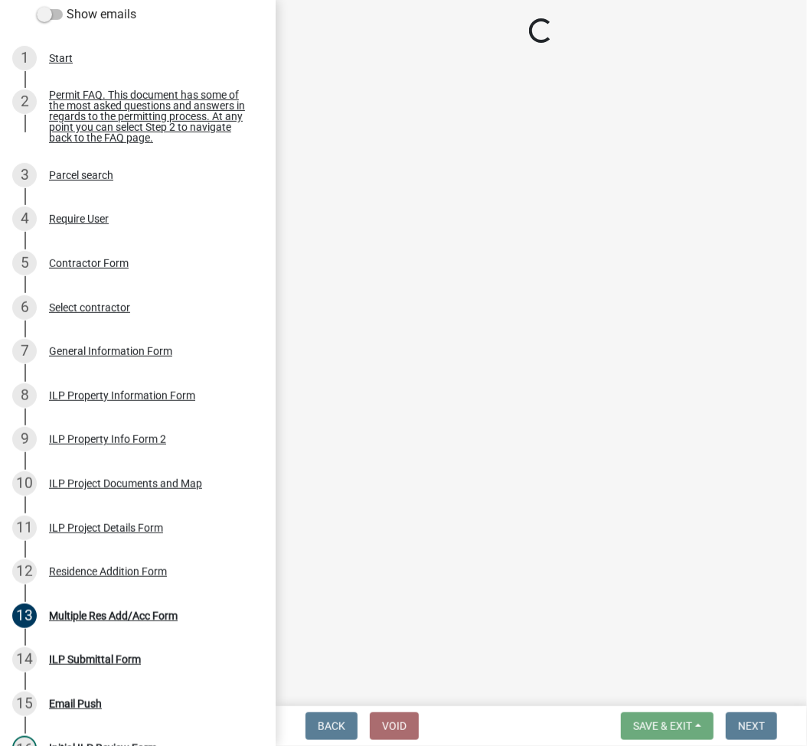
select select "0609af41-fe40-4fa2-880d-6f54f567ae8e"
select select "1146270b-2111-4e23-bf7f-74ce85cf7041"
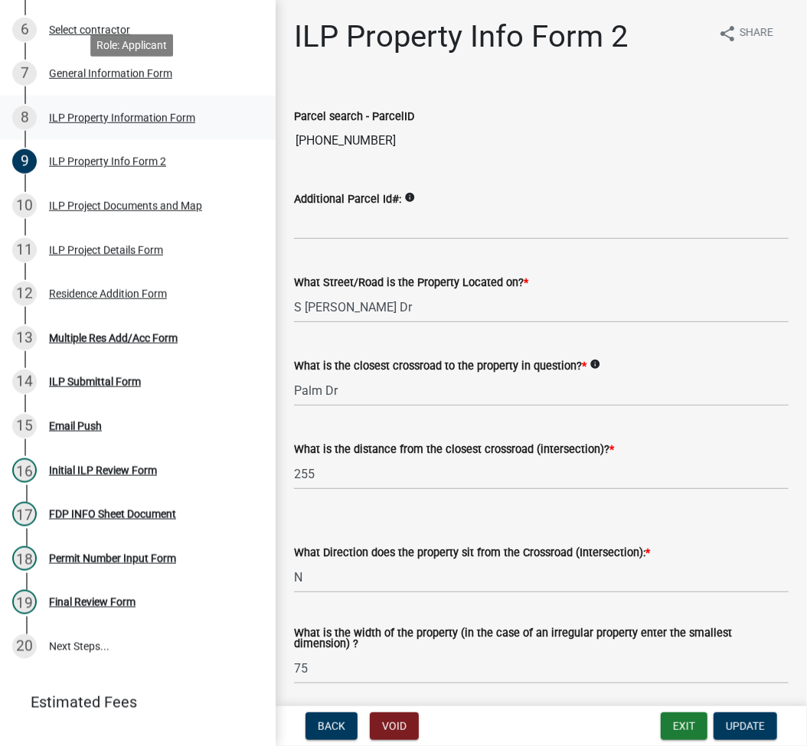
scroll to position [518, 0]
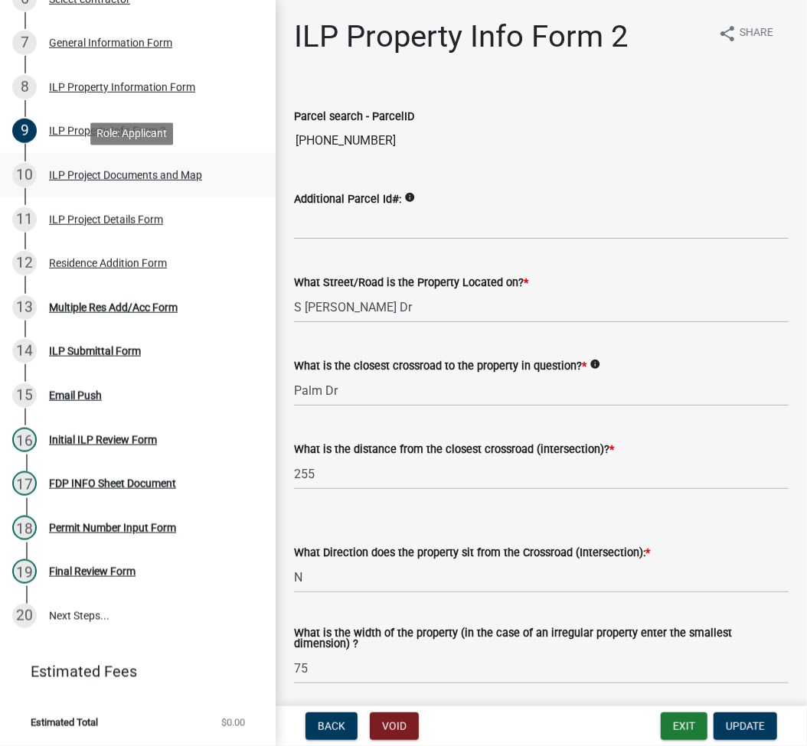
click at [144, 176] on div "ILP Project Documents and Map" at bounding box center [125, 175] width 153 height 11
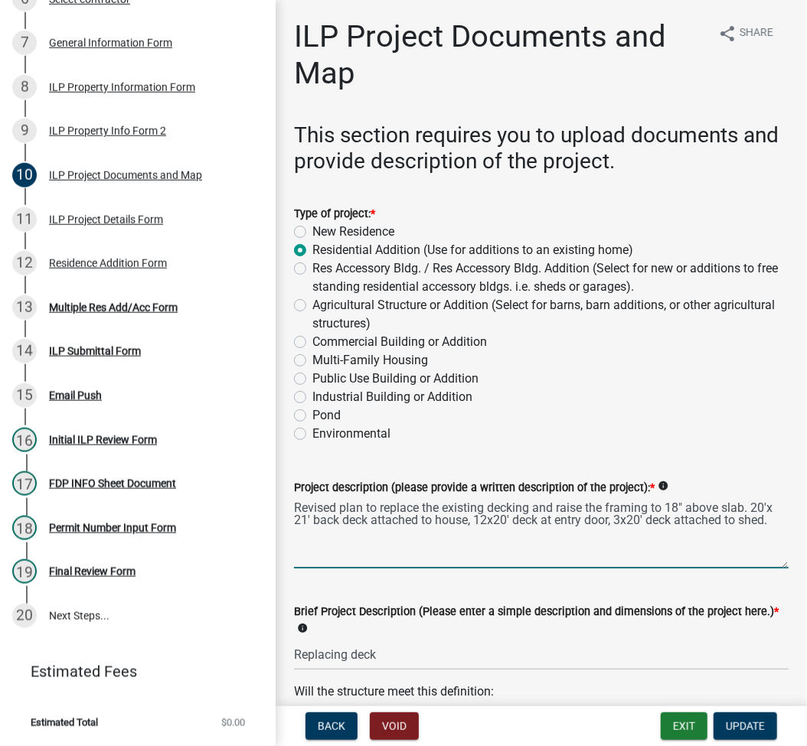
drag, startPoint x: 744, startPoint y: 509, endPoint x: 774, endPoint y: 537, distance: 40.6
click at [774, 537] on textarea "Revised plan to replace the existing decking and raise the framing to 18" above…" at bounding box center [541, 533] width 495 height 72
click at [697, 553] on textarea "Revised plan to replace the existing decking and raise the framing to 18" above…" at bounding box center [541, 533] width 495 height 72
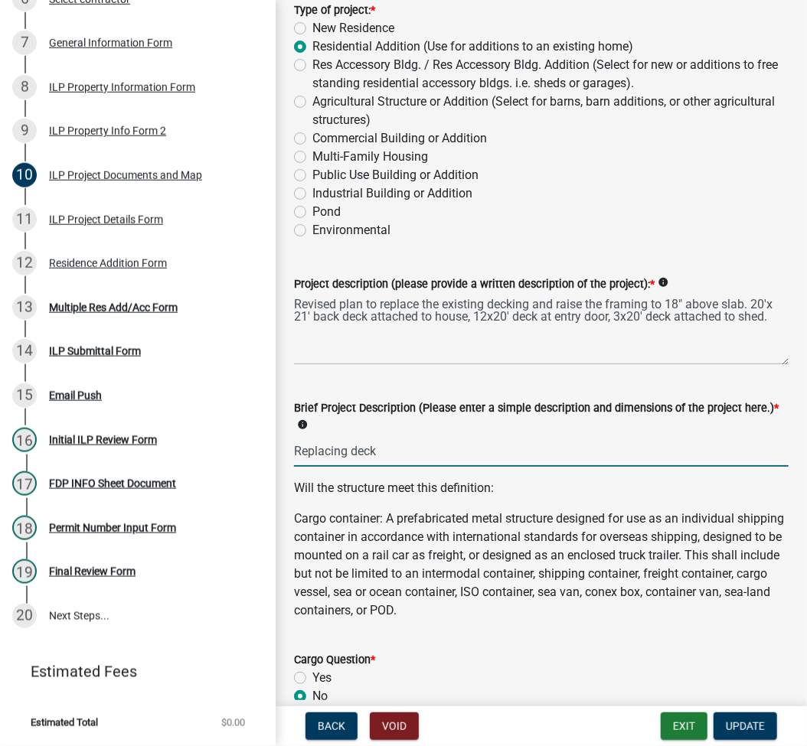
drag, startPoint x: 400, startPoint y: 454, endPoint x: 264, endPoint y: 463, distance: 135.8
click at [264, 463] on div "Improvement Location Permit - APC ILP2025-996 Edit View Summary Notes Show emai…" at bounding box center [403, 373] width 807 height 746
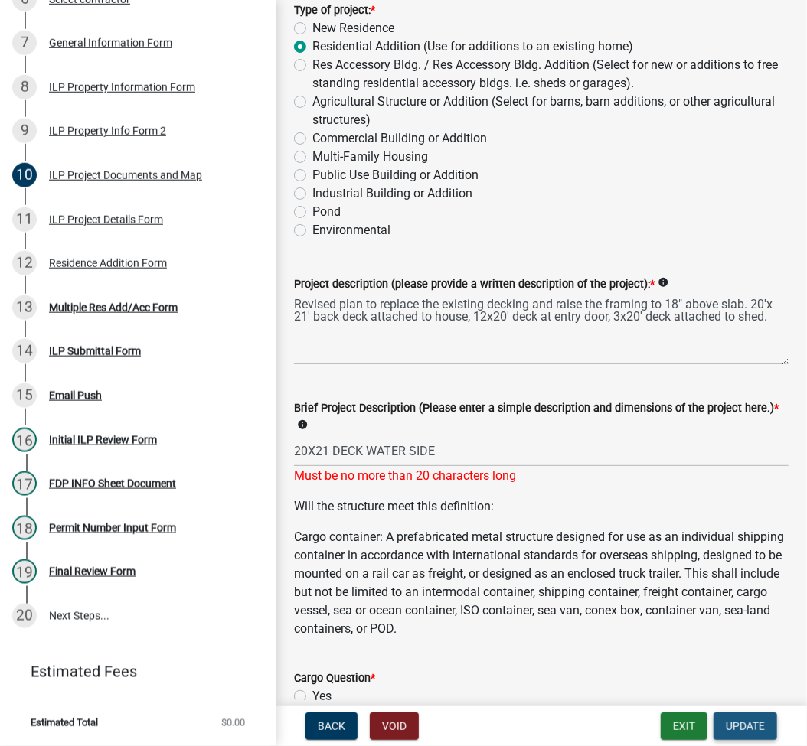
click at [750, 724] on span "Update" at bounding box center [745, 726] width 39 height 12
click at [368, 448] on input "20X21 DECK WATER SIDE" at bounding box center [541, 451] width 495 height 31
click at [377, 449] on input "20X21 DECK WATER SIDE" at bounding box center [541, 451] width 495 height 31
type input "20X21 DECK W SIDE"
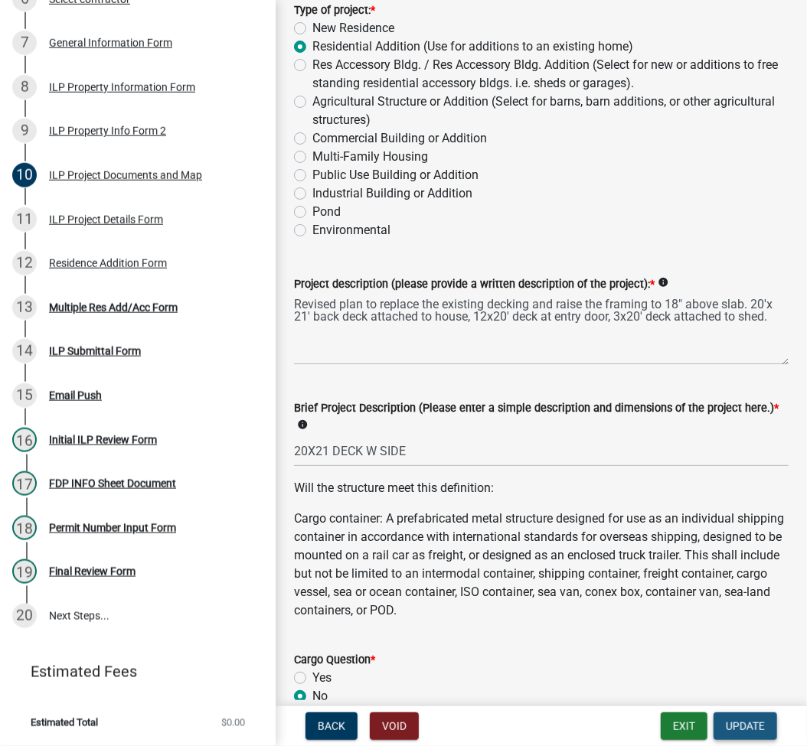
click at [734, 735] on button "Update" at bounding box center [745, 727] width 64 height 28
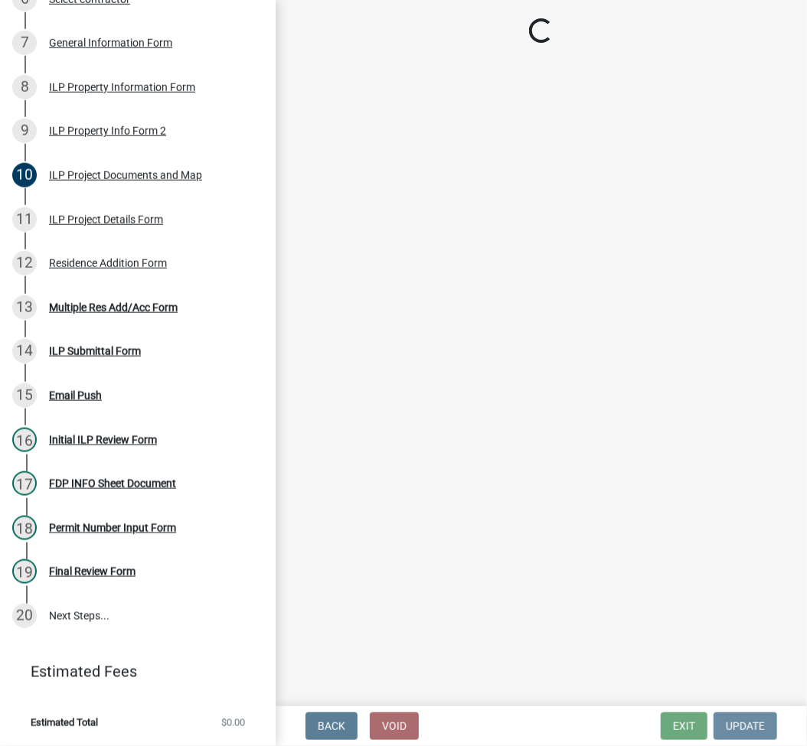
scroll to position [0, 0]
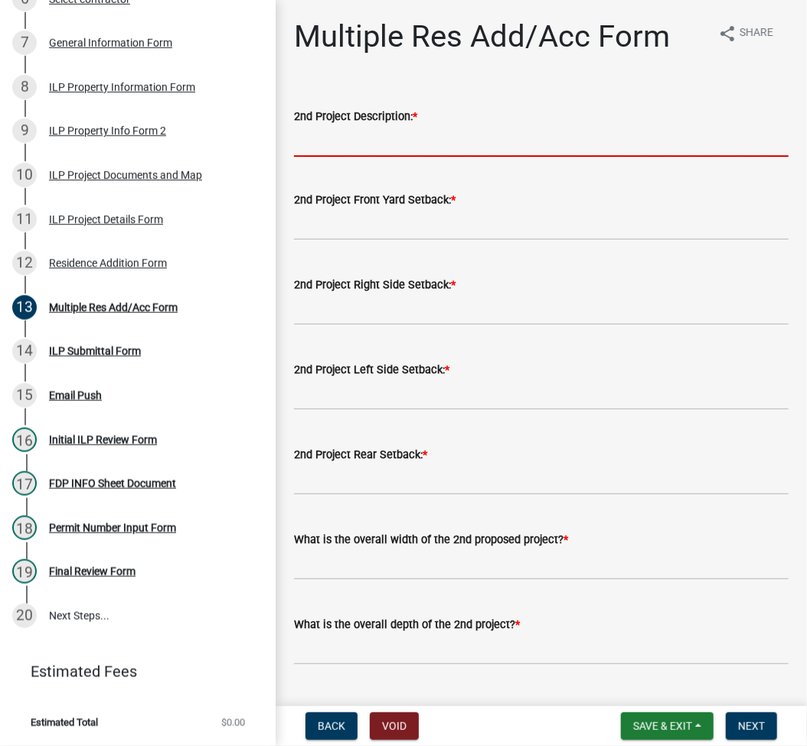
click at [436, 129] on input "2nd Project Description: *" at bounding box center [541, 141] width 495 height 31
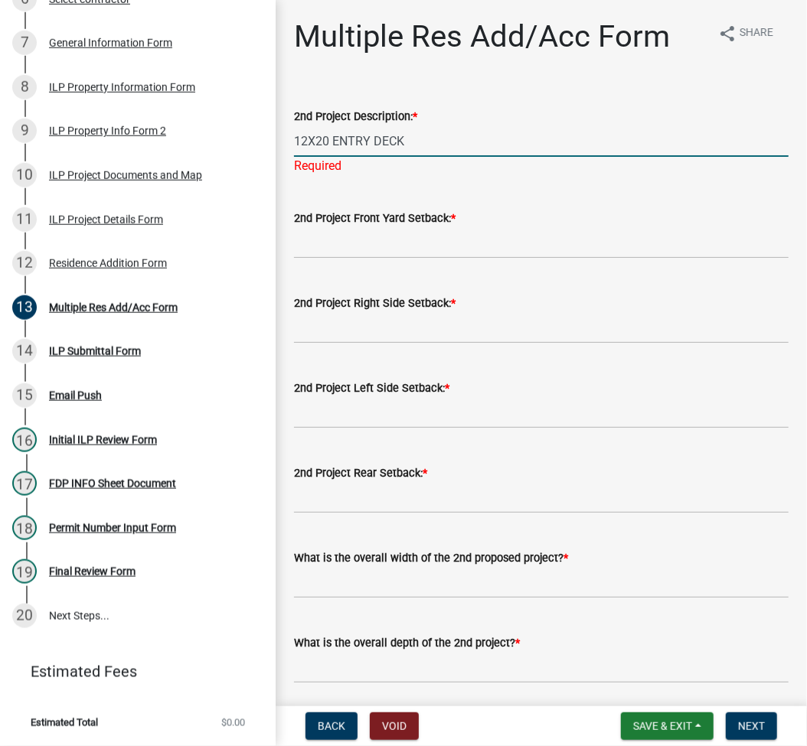
type input "12X20 ENTRY DECK"
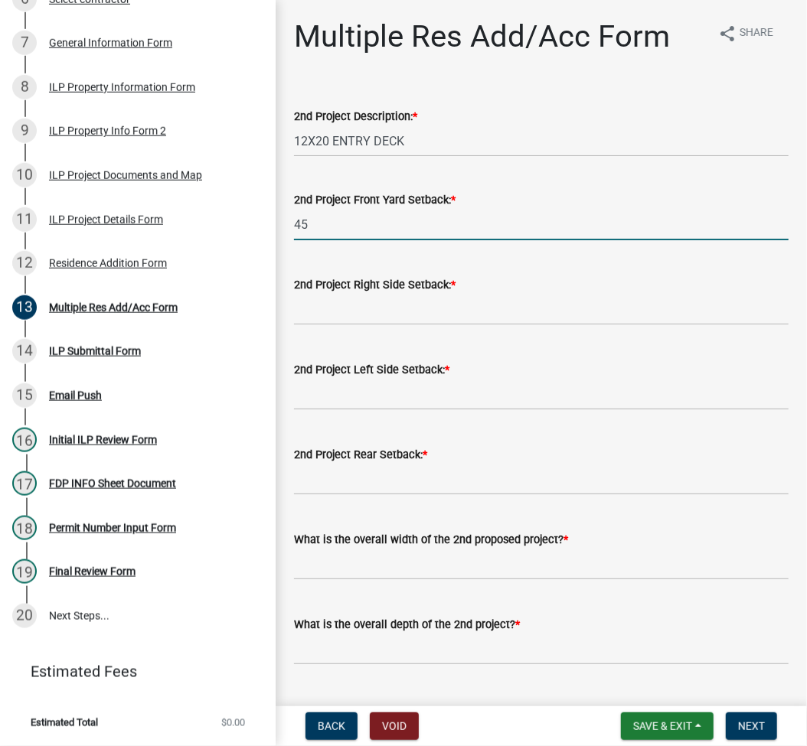
type input "45"
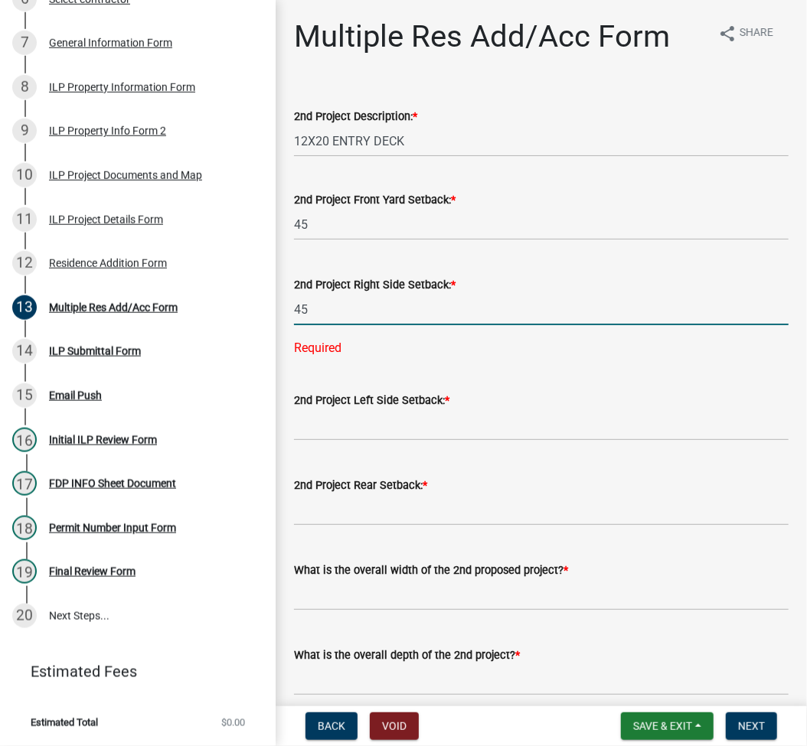
type input "45"
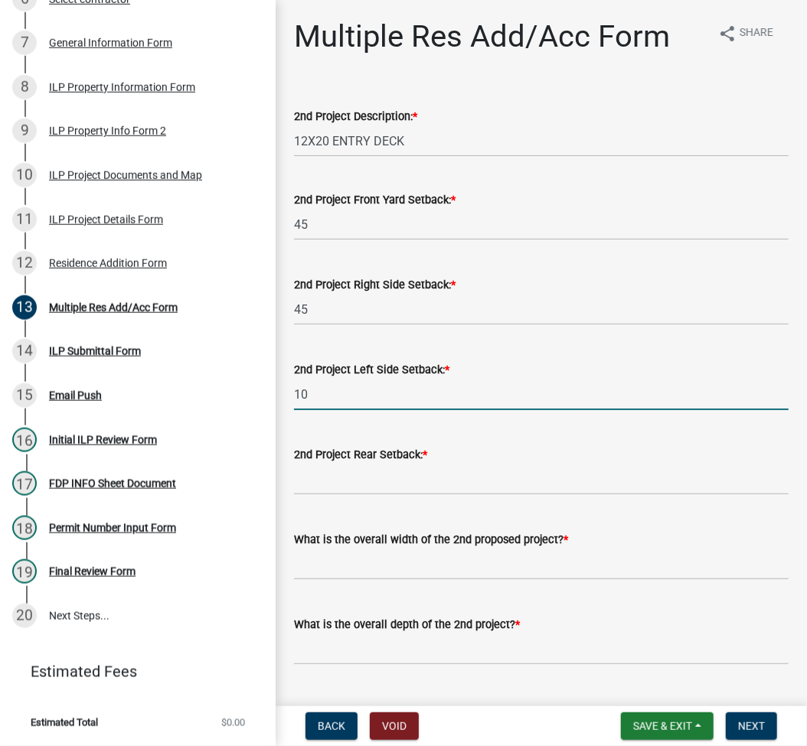
type input "10"
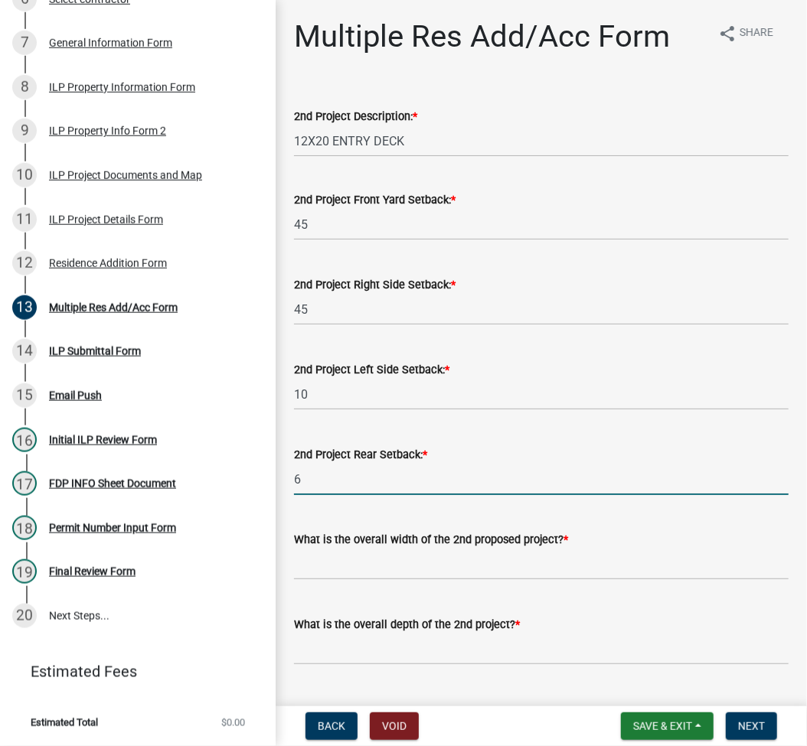
type input "6"
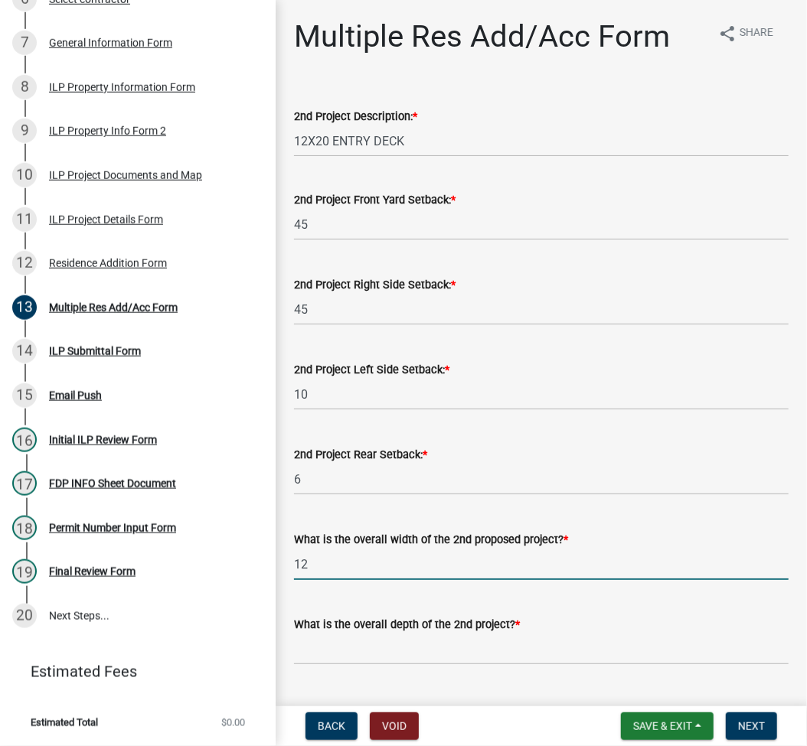
type input "12"
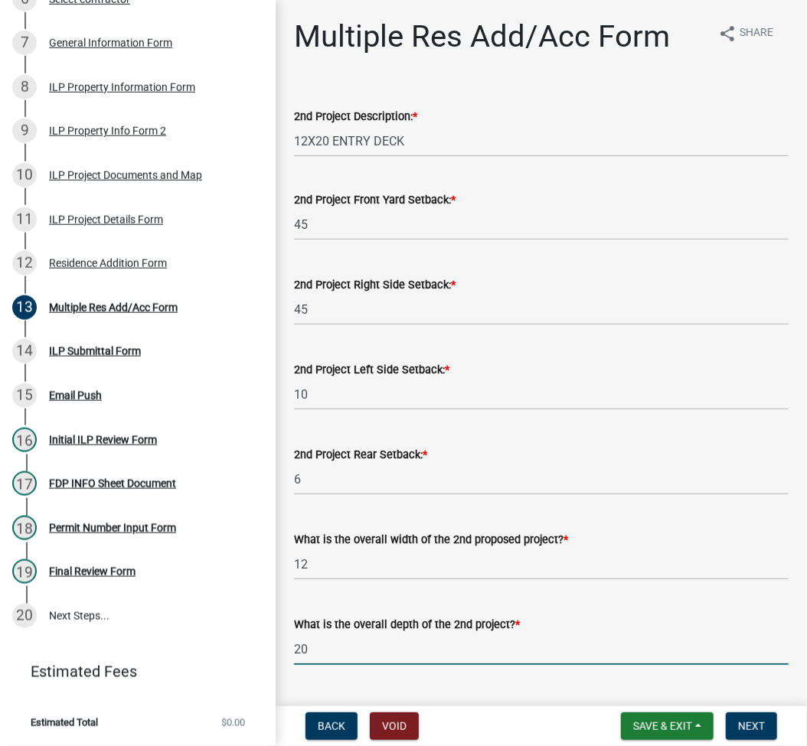
type input "20"
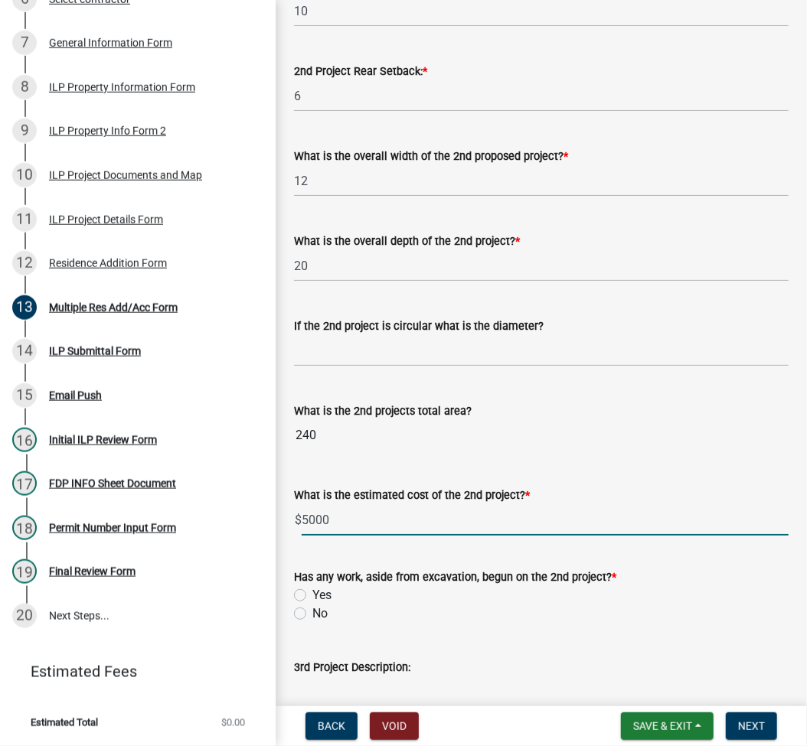
type input "5000"
click at [312, 605] on input "No" at bounding box center [317, 610] width 10 height 10
radio input "true"
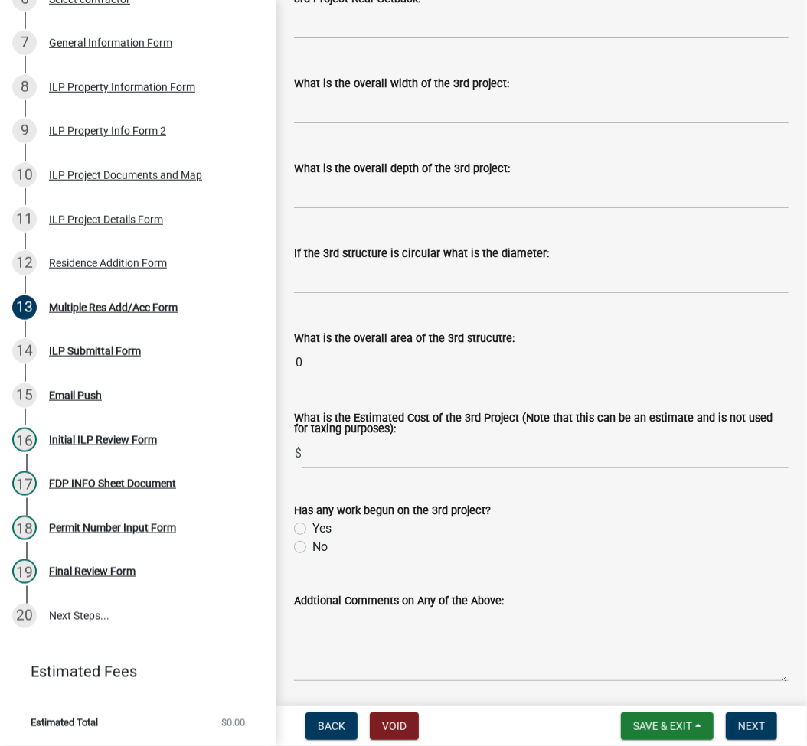
scroll to position [1443, 0]
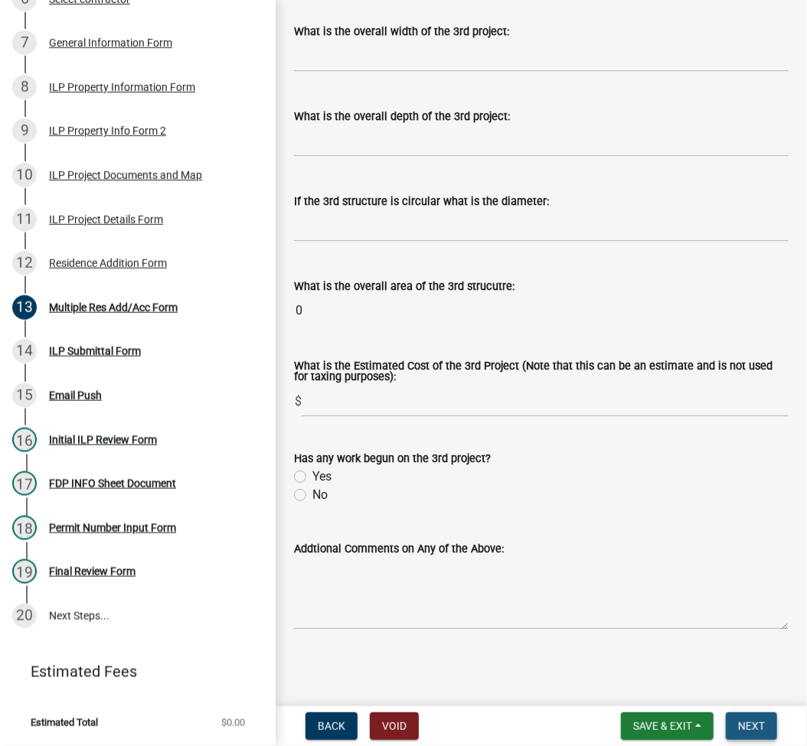
click at [753, 723] on span "Next" at bounding box center [751, 726] width 27 height 12
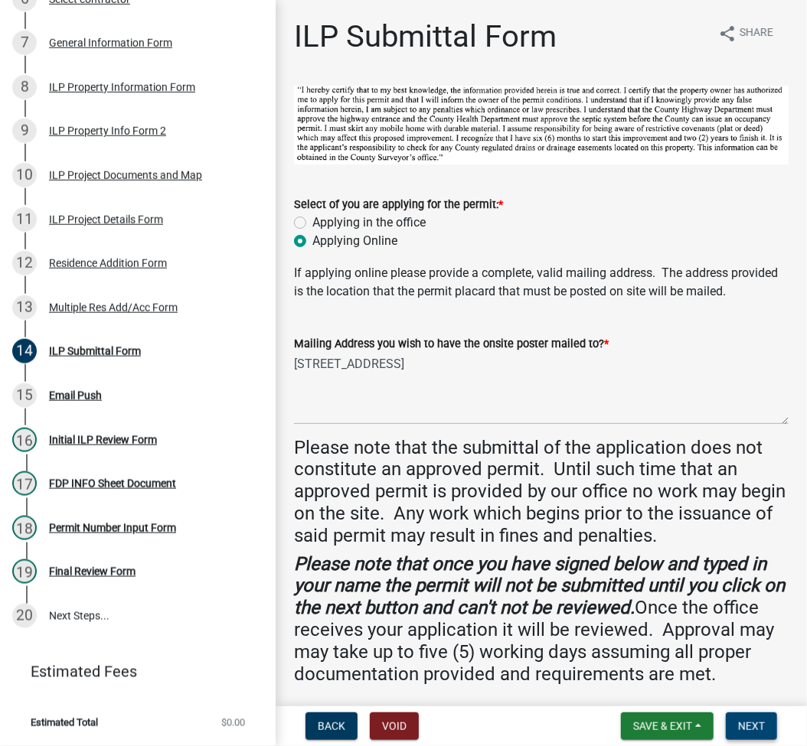
click at [748, 718] on button "Next" at bounding box center [751, 727] width 51 height 28
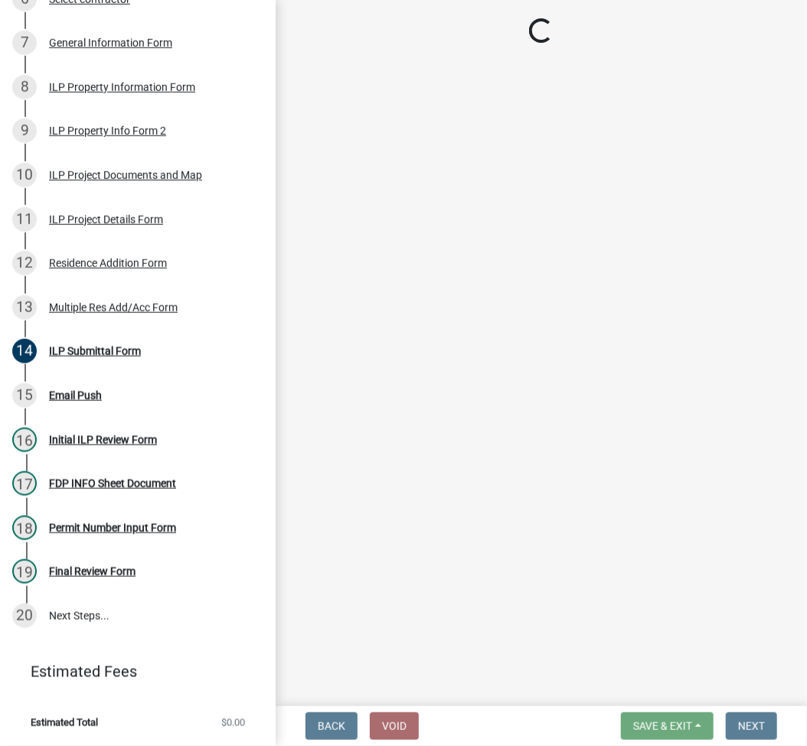
select select "fc758b50-acba-4166-9f24-5248f0f78016"
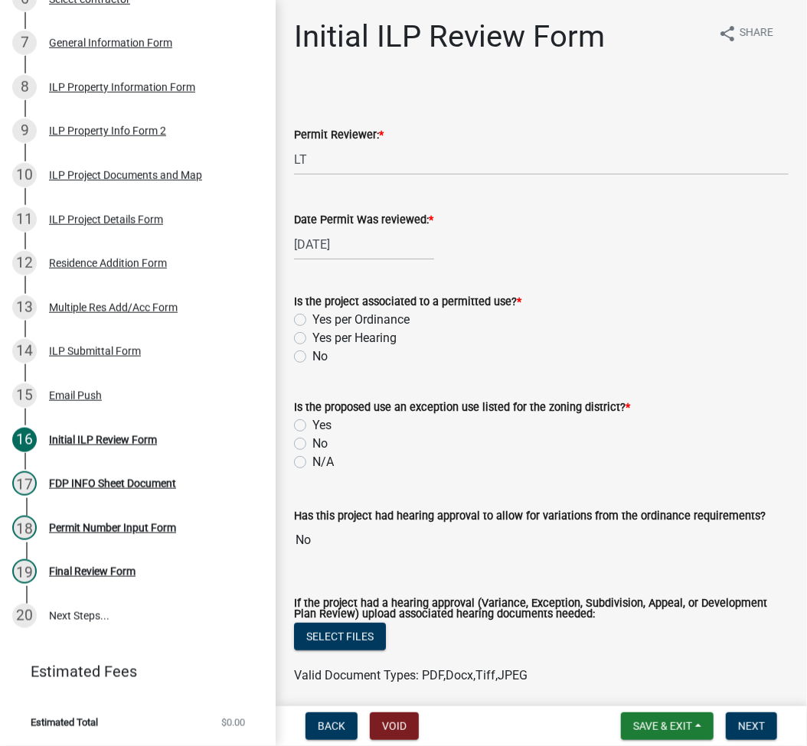
click at [312, 320] on label "Yes per Ordinance" at bounding box center [360, 320] width 97 height 18
click at [312, 320] on input "Yes per Ordinance" at bounding box center [317, 316] width 10 height 10
radio input "true"
click at [312, 443] on label "No" at bounding box center [319, 444] width 15 height 18
click at [312, 443] on input "No" at bounding box center [317, 440] width 10 height 10
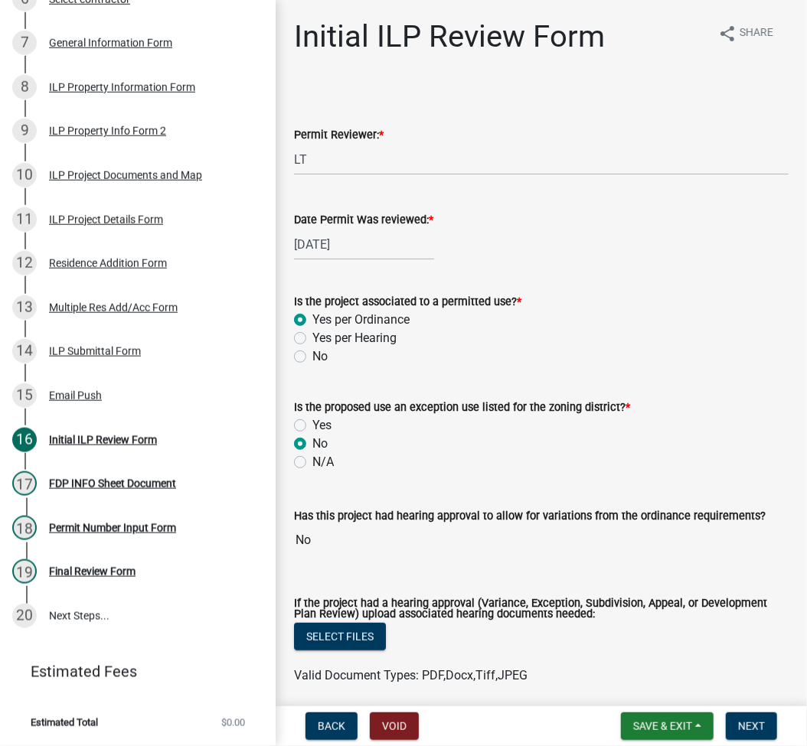
radio input "true"
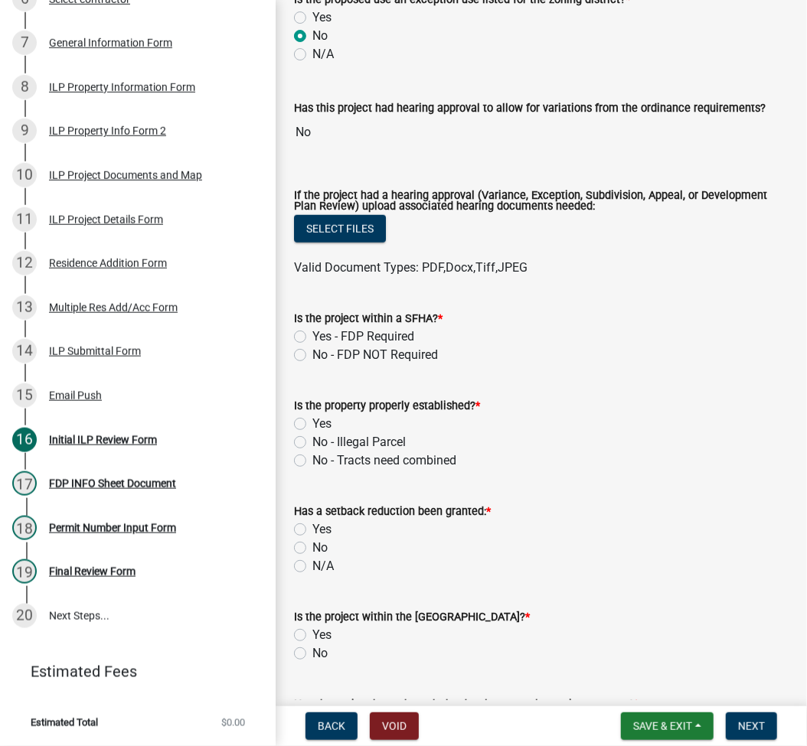
click at [312, 358] on label "No - FDP NOT Required" at bounding box center [375, 355] width 126 height 18
click at [312, 356] on input "No - FDP NOT Required" at bounding box center [317, 351] width 10 height 10
radio input "true"
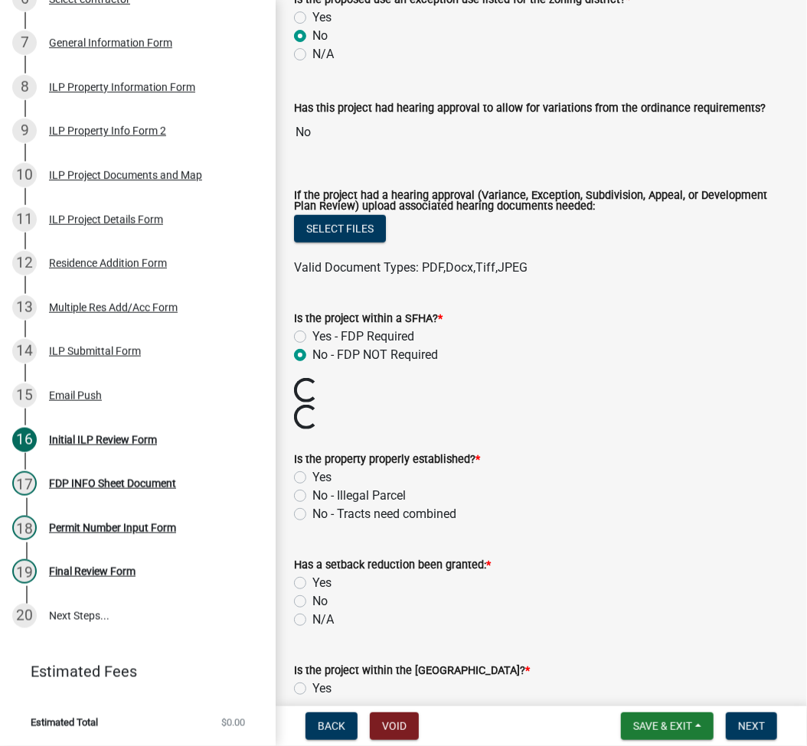
click at [312, 481] on label "Yes" at bounding box center [321, 477] width 19 height 18
click at [312, 478] on input "Yes" at bounding box center [317, 473] width 10 height 10
radio input "true"
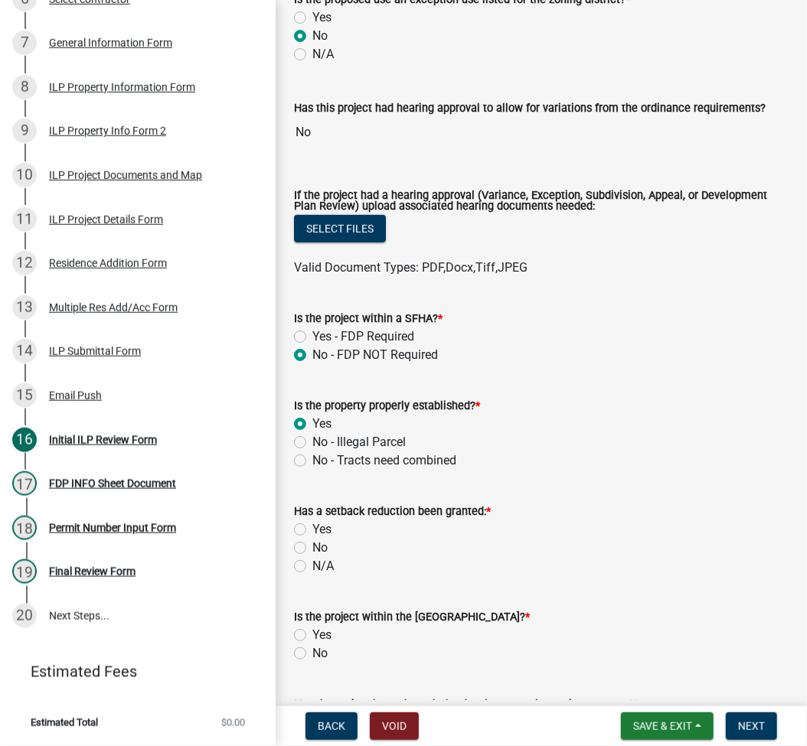
click at [312, 546] on label "No" at bounding box center [319, 548] width 15 height 18
click at [312, 546] on input "No" at bounding box center [317, 544] width 10 height 10
radio input "true"
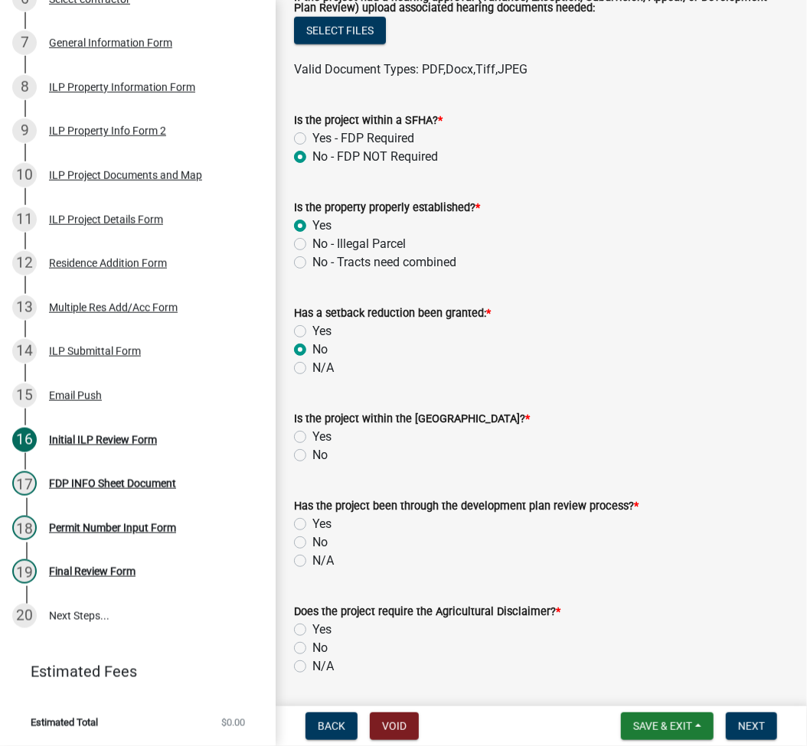
scroll to position [612, 0]
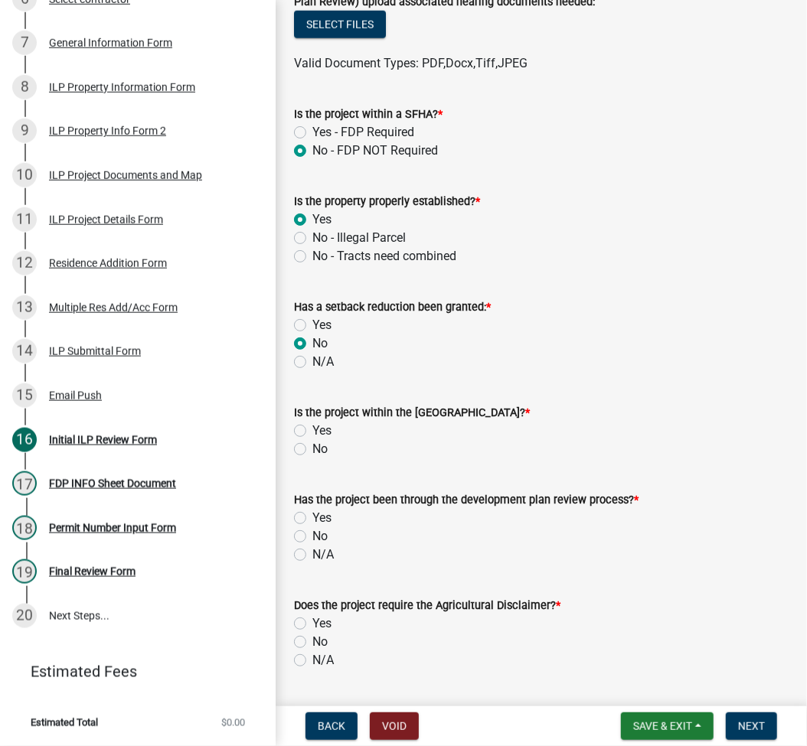
click at [312, 451] on label "No" at bounding box center [319, 449] width 15 height 18
click at [312, 450] on input "No" at bounding box center [317, 445] width 10 height 10
radio input "true"
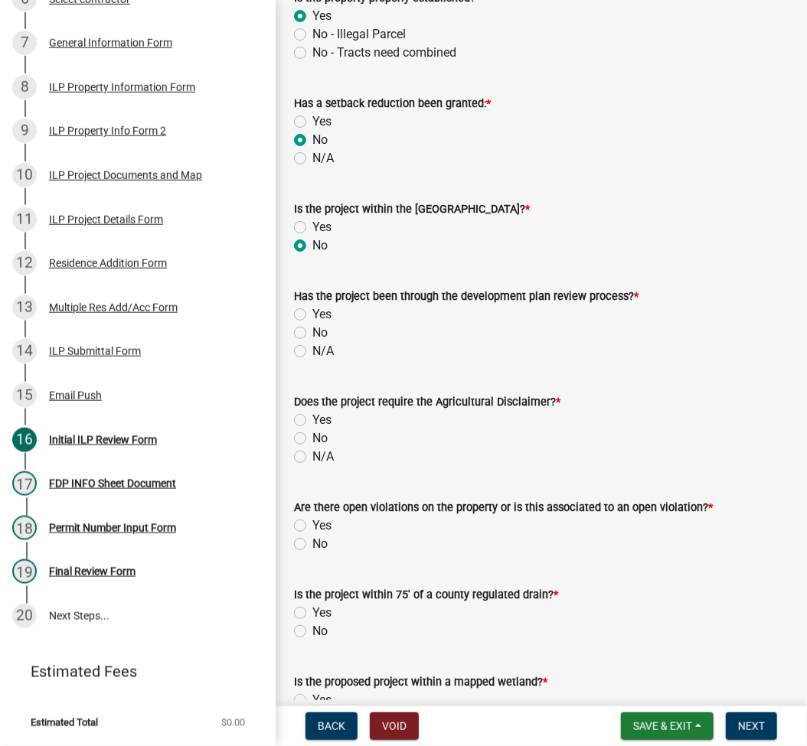
click at [312, 352] on label "N/A" at bounding box center [322, 351] width 21 height 18
click at [312, 352] on input "N/A" at bounding box center [317, 347] width 10 height 10
radio input "true"
click at [312, 454] on label "N/A" at bounding box center [322, 457] width 21 height 18
click at [312, 454] on input "N/A" at bounding box center [317, 453] width 10 height 10
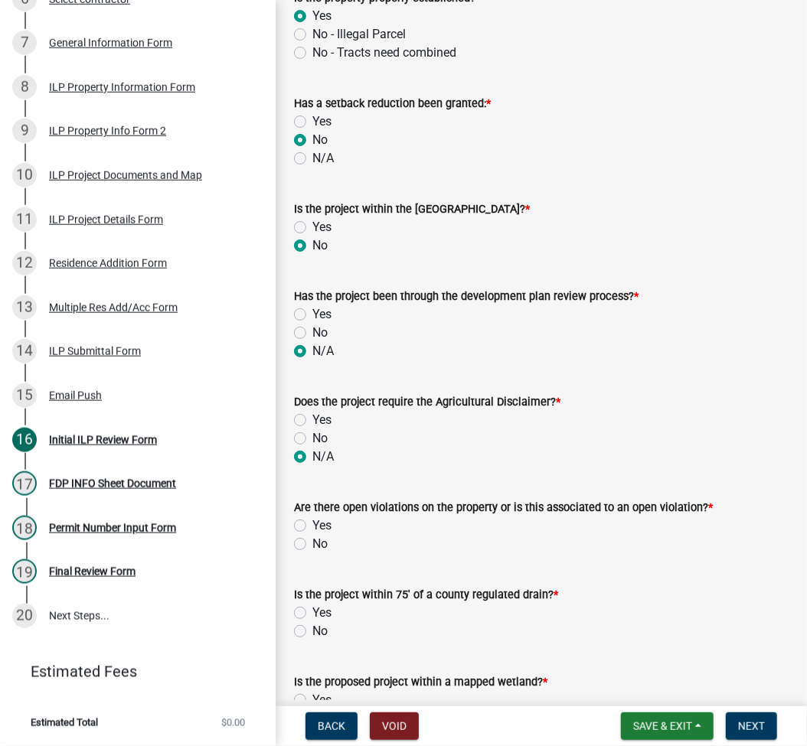
radio input "true"
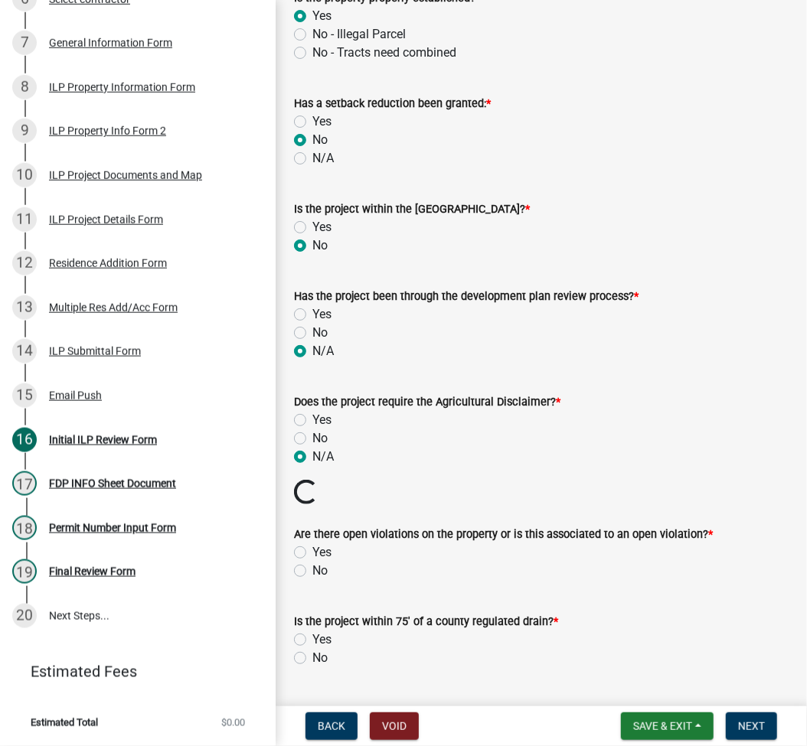
click at [312, 566] on label "No" at bounding box center [319, 571] width 15 height 18
click at [312, 566] on input "No" at bounding box center [317, 567] width 10 height 10
radio input "true"
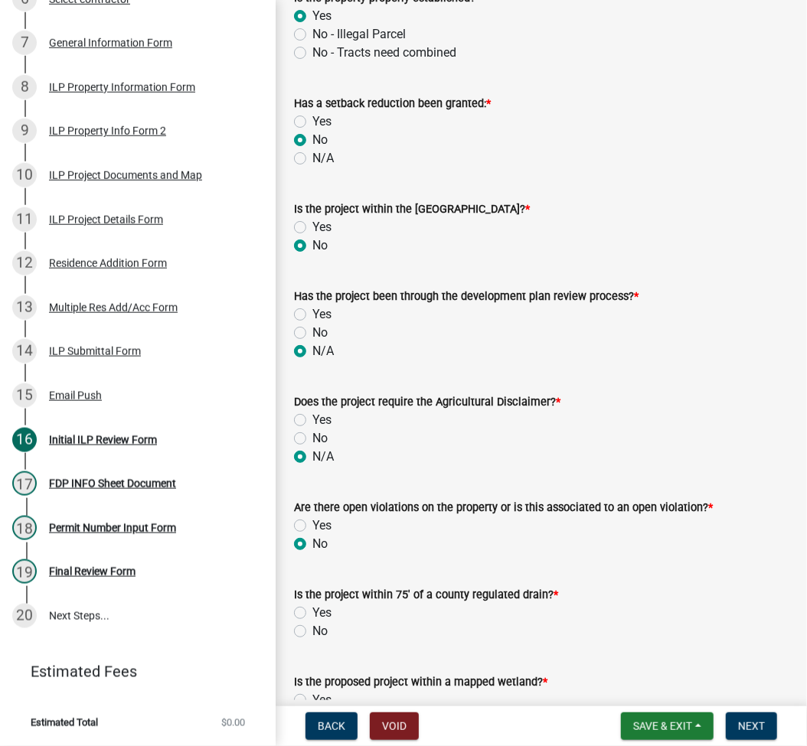
click at [312, 634] on label "No" at bounding box center [319, 631] width 15 height 18
click at [312, 632] on input "No" at bounding box center [317, 627] width 10 height 10
radio input "true"
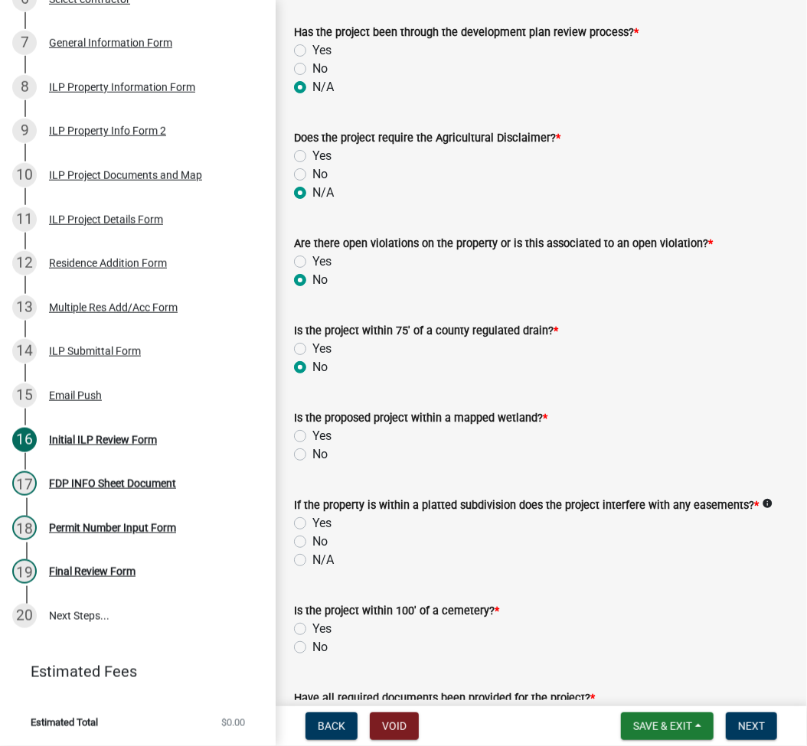
scroll to position [1225, 0]
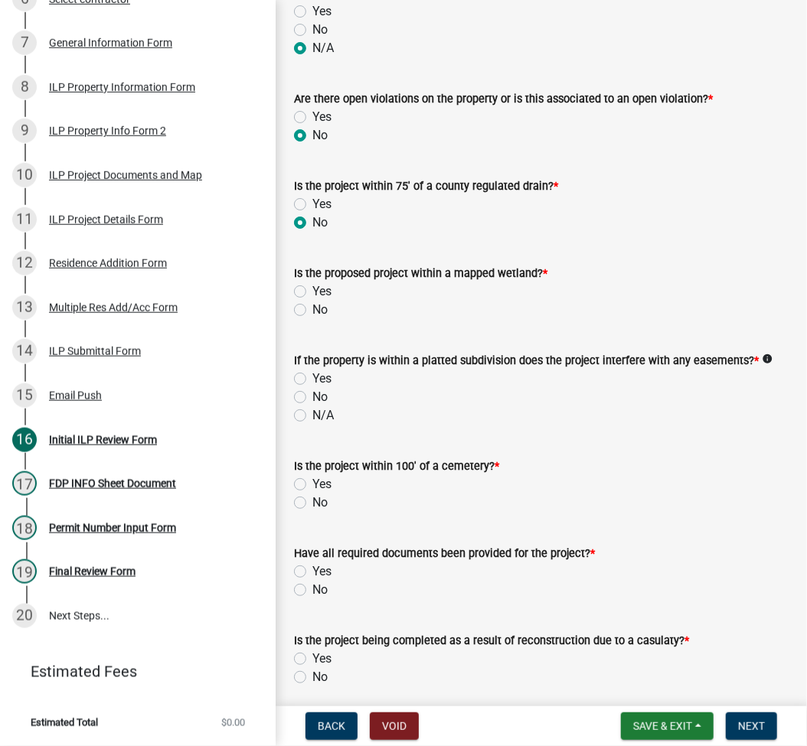
click at [312, 310] on label "No" at bounding box center [319, 310] width 15 height 18
click at [312, 310] on input "No" at bounding box center [317, 306] width 10 height 10
radio input "true"
click at [312, 395] on label "No" at bounding box center [319, 397] width 15 height 18
click at [312, 395] on input "No" at bounding box center [317, 393] width 10 height 10
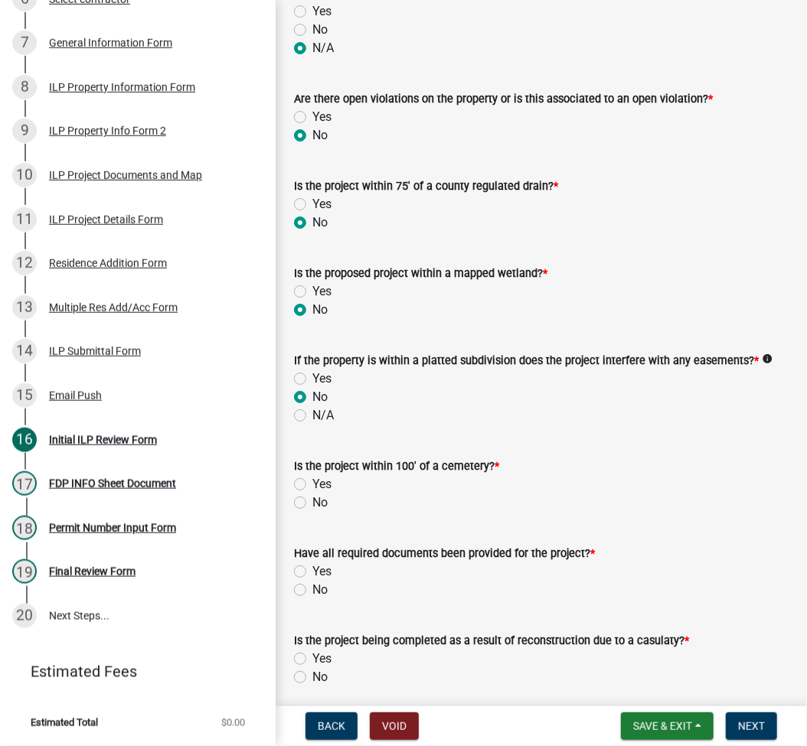
radio input "true"
click at [298, 511] on div "No" at bounding box center [541, 503] width 495 height 18
click at [312, 498] on label "No" at bounding box center [319, 503] width 15 height 18
click at [312, 498] on input "No" at bounding box center [317, 499] width 10 height 10
radio input "true"
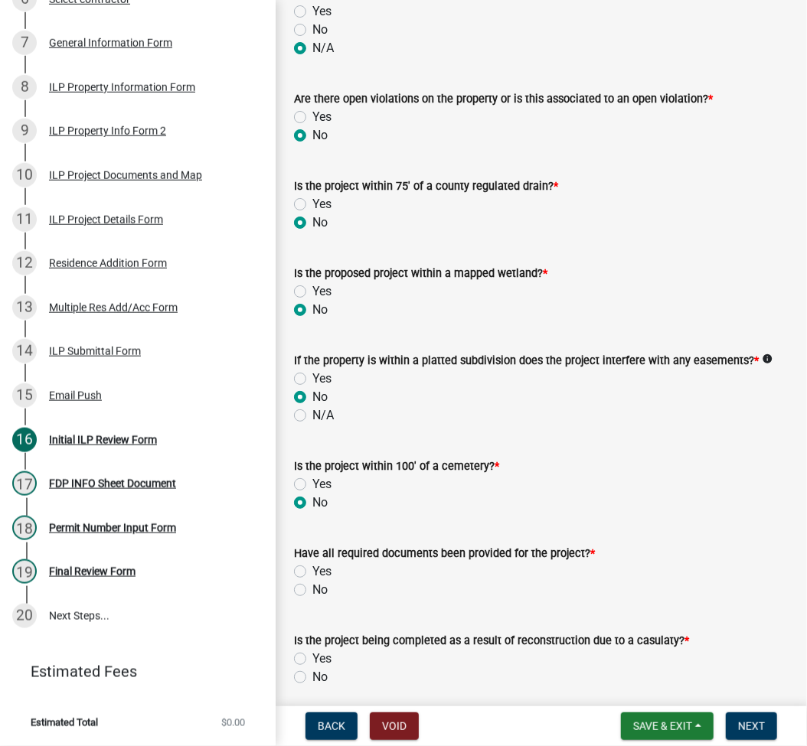
click at [312, 570] on label "Yes" at bounding box center [321, 572] width 19 height 18
click at [312, 570] on input "Yes" at bounding box center [317, 568] width 10 height 10
radio input "true"
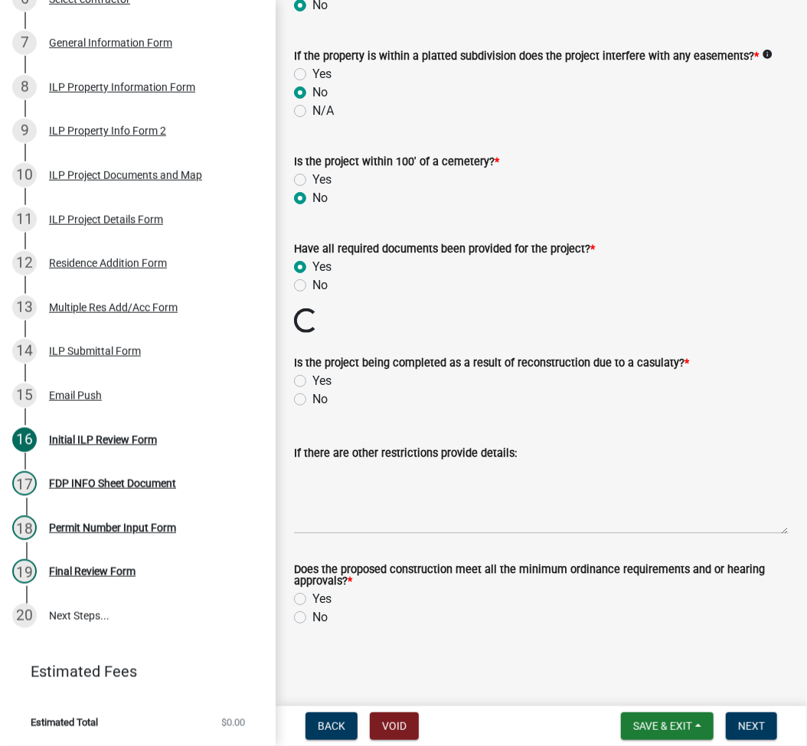
scroll to position [1528, 0]
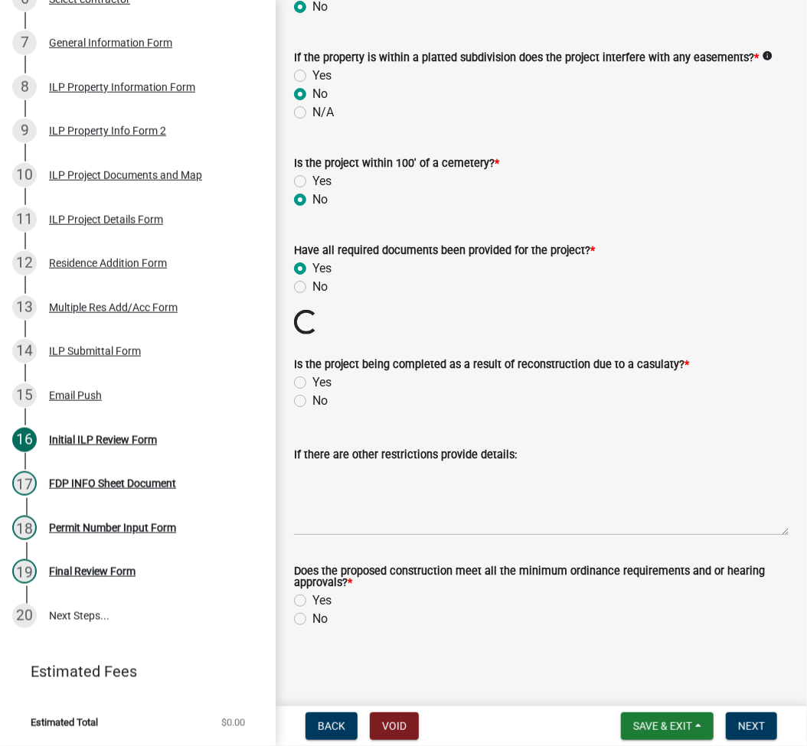
click at [312, 400] on label "No" at bounding box center [319, 401] width 15 height 18
click at [312, 400] on input "No" at bounding box center [317, 397] width 10 height 10
radio input "true"
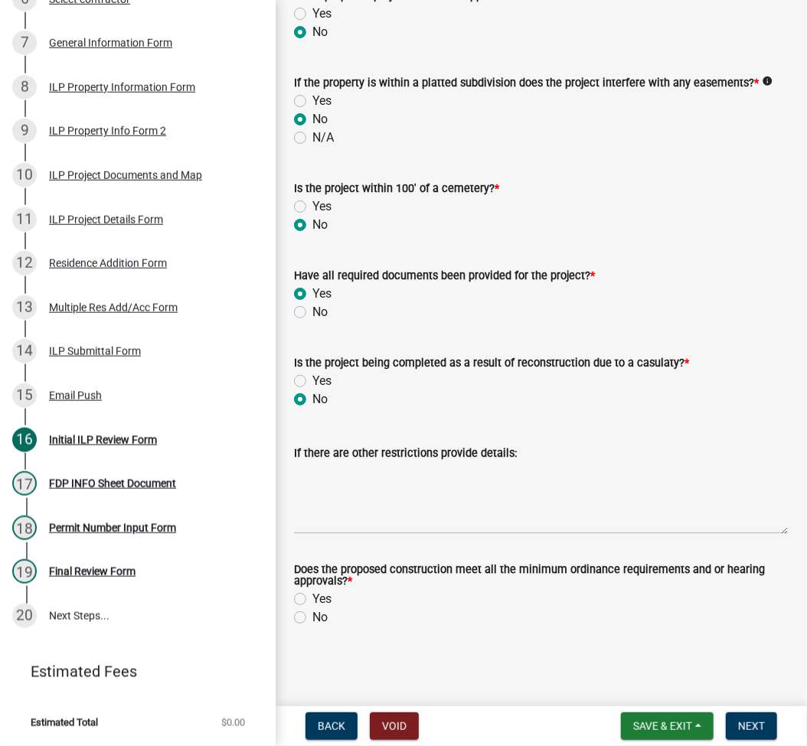
scroll to position [1501, 0]
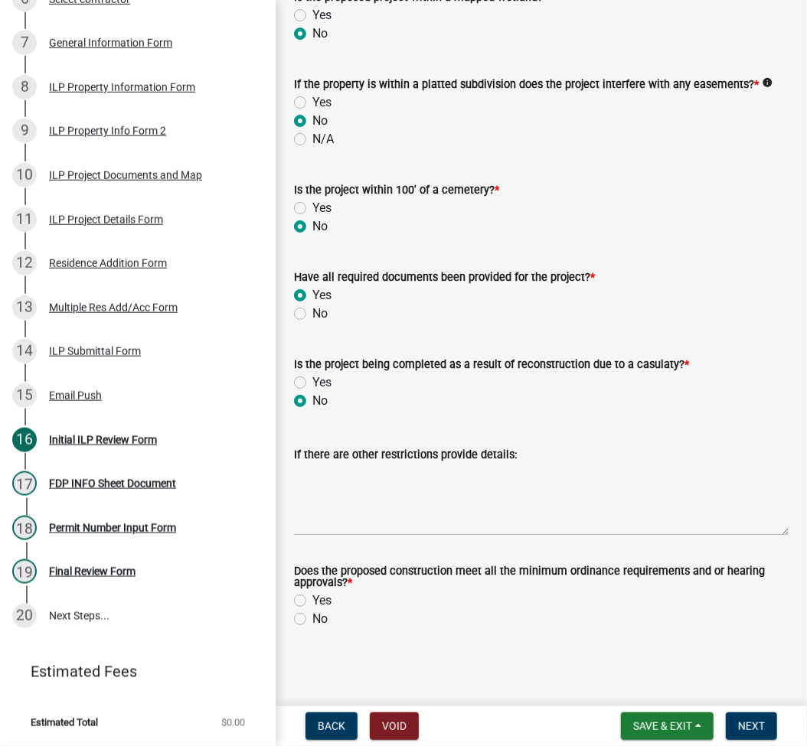
click at [312, 597] on label "Yes" at bounding box center [321, 601] width 19 height 18
click at [312, 597] on input "Yes" at bounding box center [317, 597] width 10 height 10
radio input "true"
click at [762, 730] on span "Next" at bounding box center [751, 726] width 27 height 12
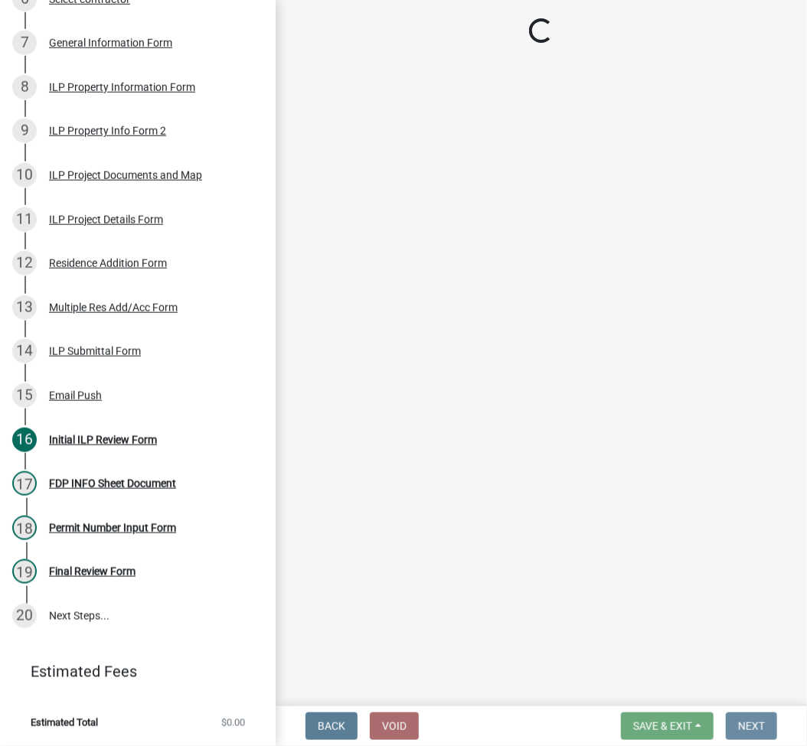
scroll to position [0, 0]
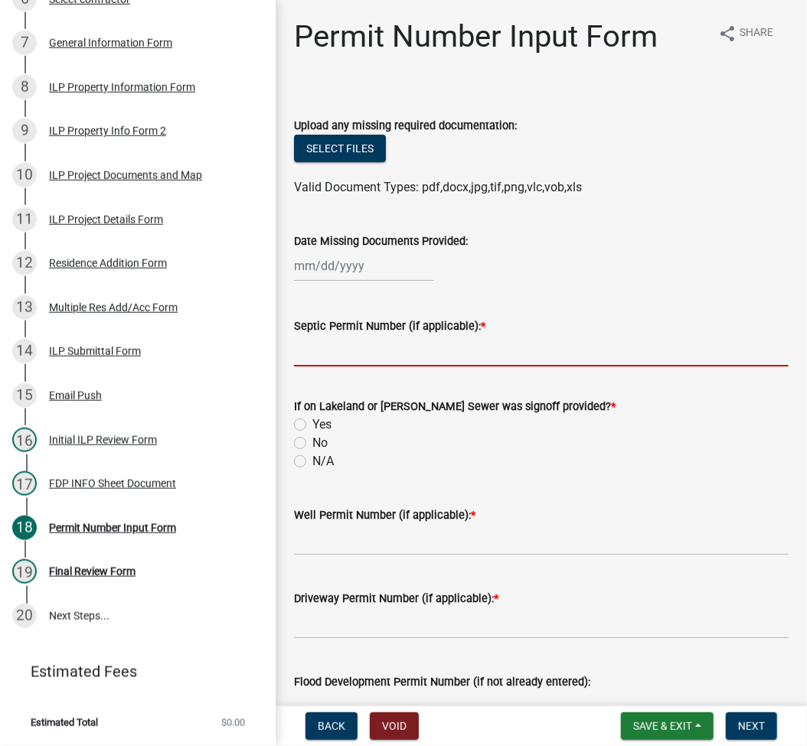
click at [380, 365] on input "Septic Permit Number (if applicable): *" at bounding box center [541, 350] width 495 height 31
type input "TOWN"
click at [312, 434] on input "No" at bounding box center [317, 439] width 10 height 10
radio input "true"
click at [312, 452] on input "N/A" at bounding box center [317, 457] width 10 height 10
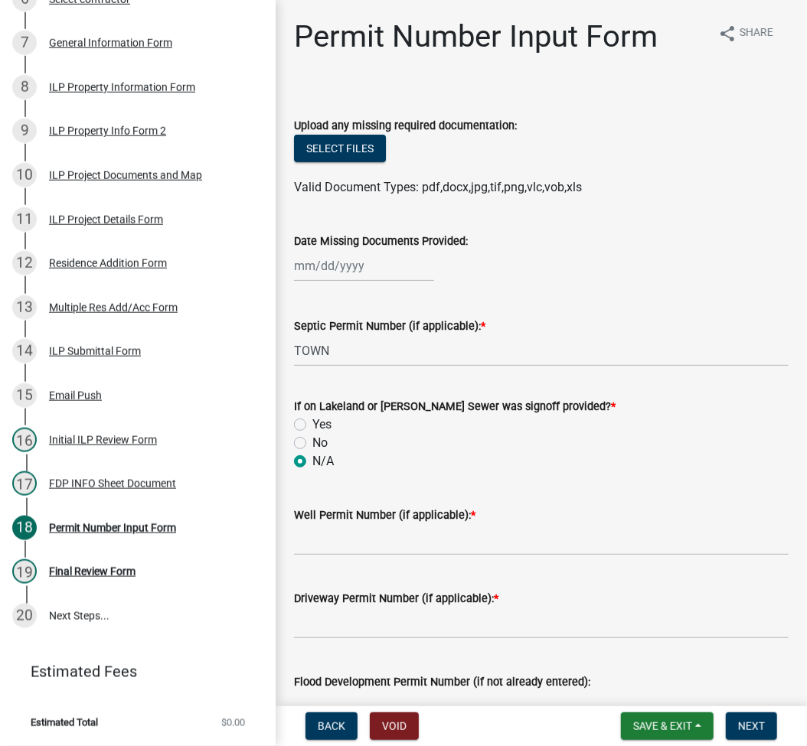
radio input "true"
type input "TOWN"
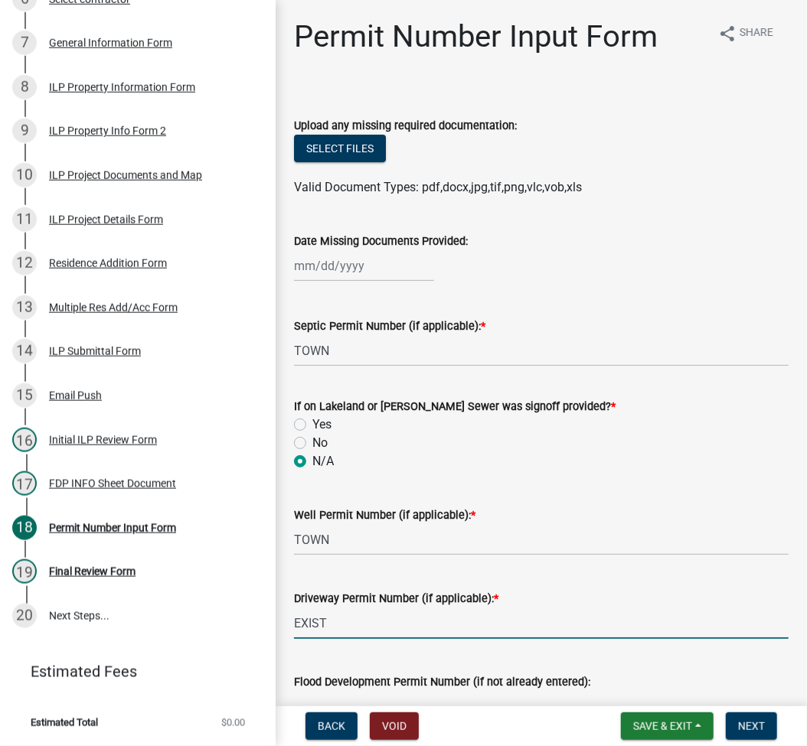
scroll to position [609, 0]
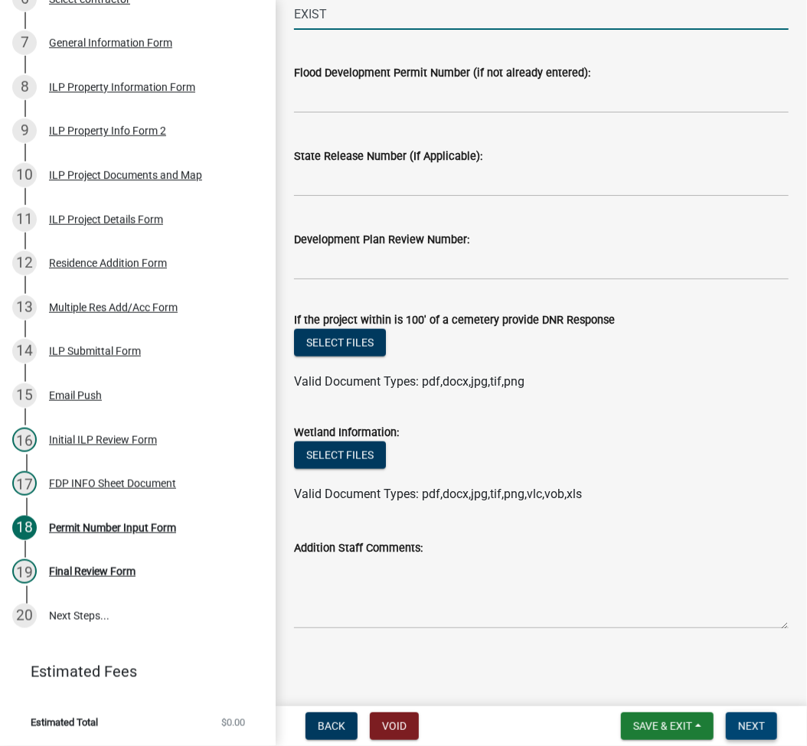
type input "EXIST"
click at [755, 733] on button "Next" at bounding box center [751, 727] width 51 height 28
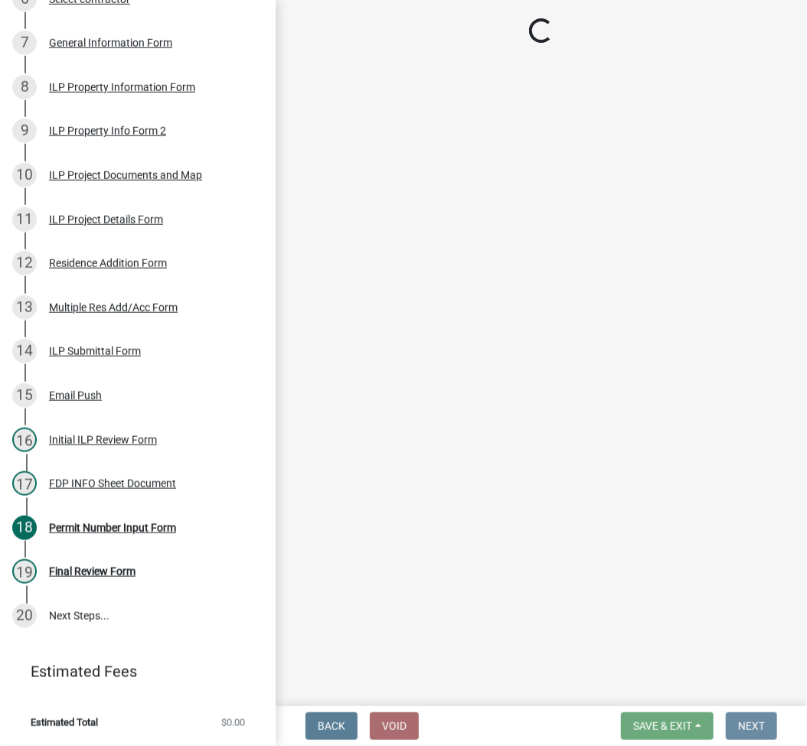
scroll to position [0, 0]
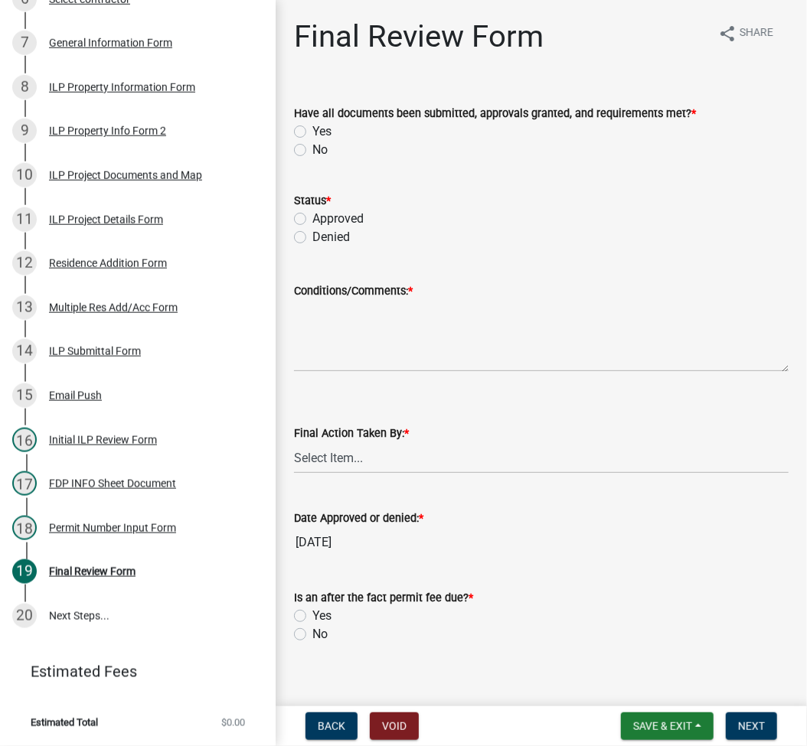
click at [312, 132] on label "Yes" at bounding box center [321, 131] width 19 height 18
click at [312, 132] on input "Yes" at bounding box center [317, 127] width 10 height 10
radio input "true"
click at [312, 217] on label "Approved" at bounding box center [337, 219] width 51 height 18
click at [312, 217] on input "Approved" at bounding box center [317, 215] width 10 height 10
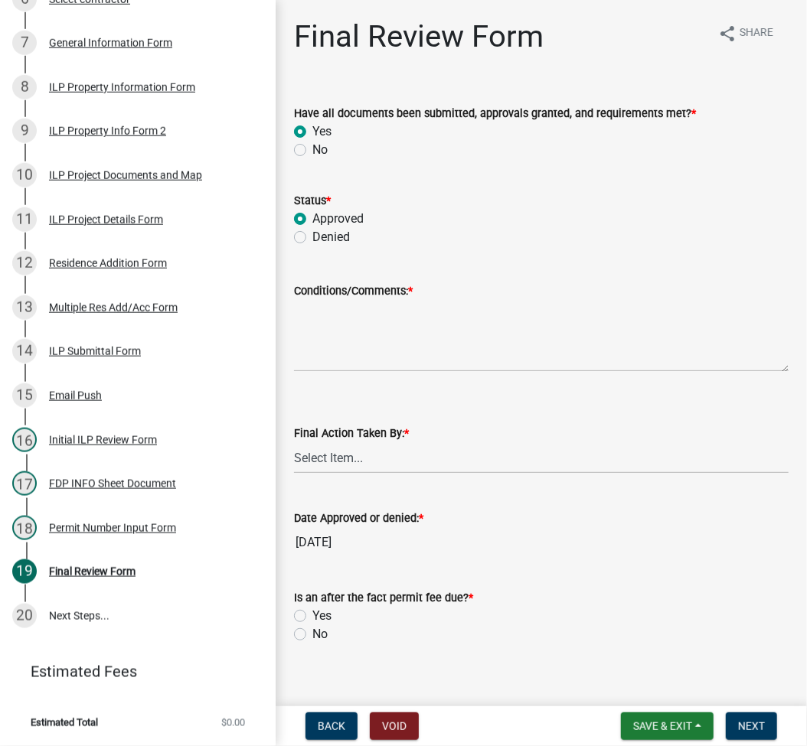
radio input "true"
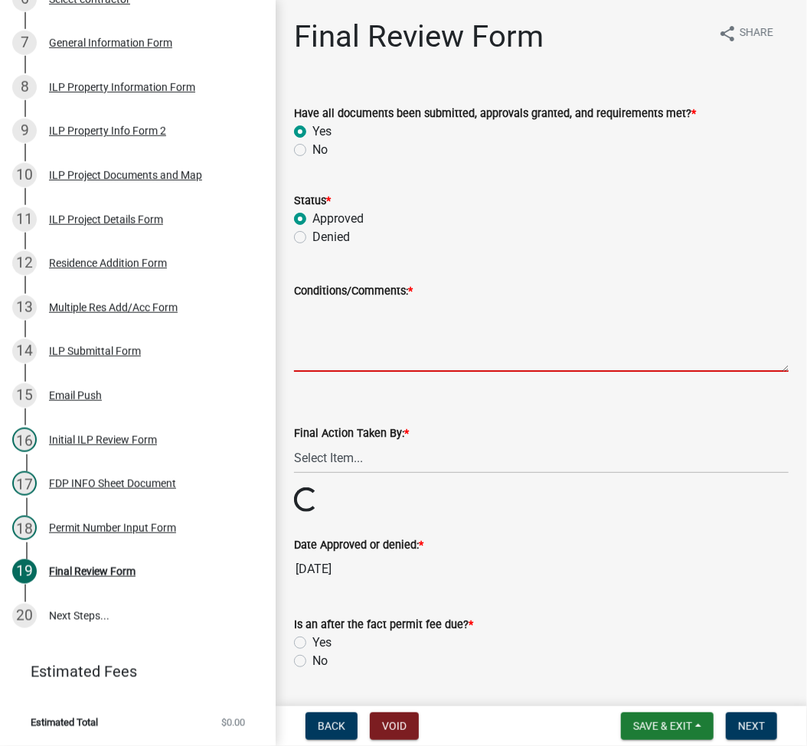
click at [354, 318] on textarea "Conditions/Comments: *" at bounding box center [541, 336] width 495 height 72
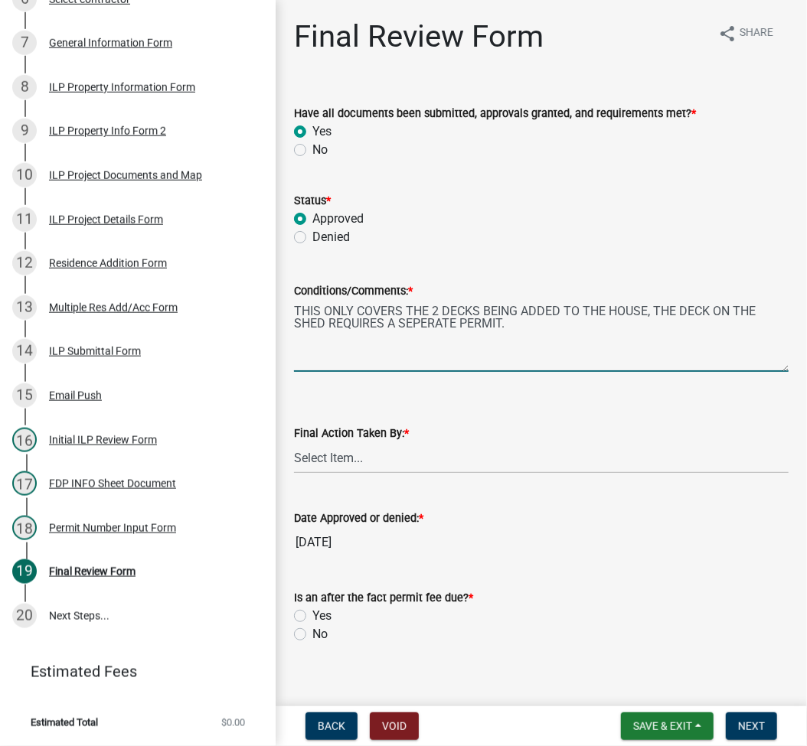
type textarea "THIS ONLY COVERS THE 2 DECKS BEING ADDED TO THE HOUSE, THE DECK ON THE SHED REQ…"
click at [371, 456] on select "Select Item... MMS LT AT CS [PERSON_NAME]" at bounding box center [541, 457] width 495 height 31
click at [294, 442] on select "Select Item... MMS LT AT CS [PERSON_NAME]" at bounding box center [541, 457] width 495 height 31
select select "fc758b50-acba-4166-9f24-5248f0f78016"
click at [312, 636] on label "No" at bounding box center [319, 634] width 15 height 18
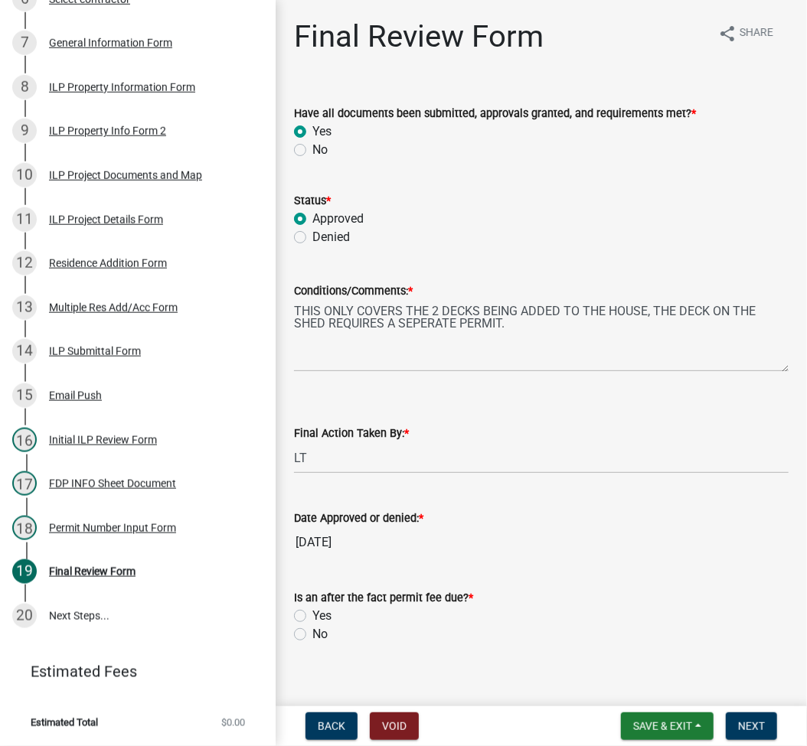
click at [312, 635] on input "No" at bounding box center [317, 630] width 10 height 10
radio input "true"
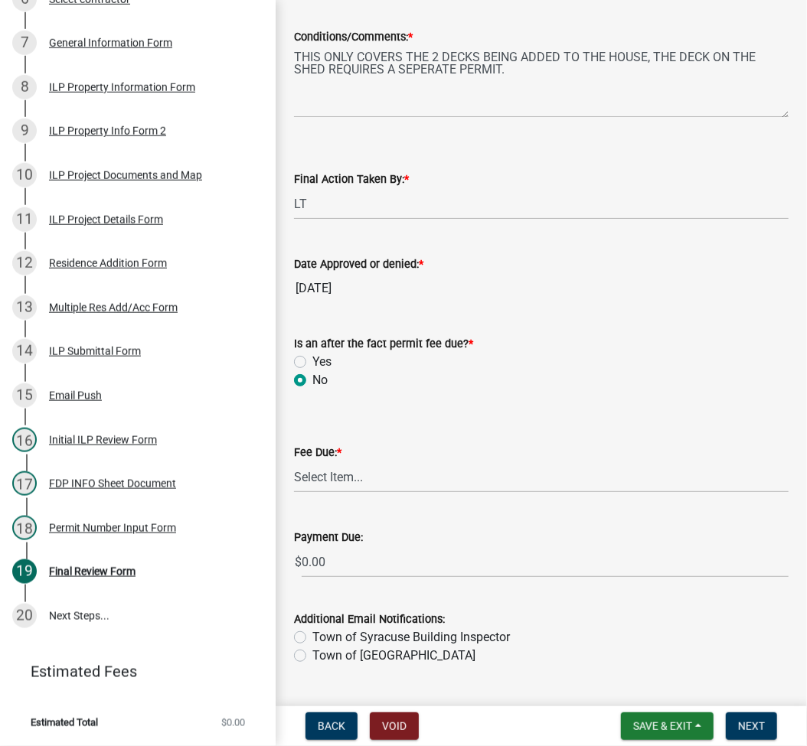
scroll to position [291, 0]
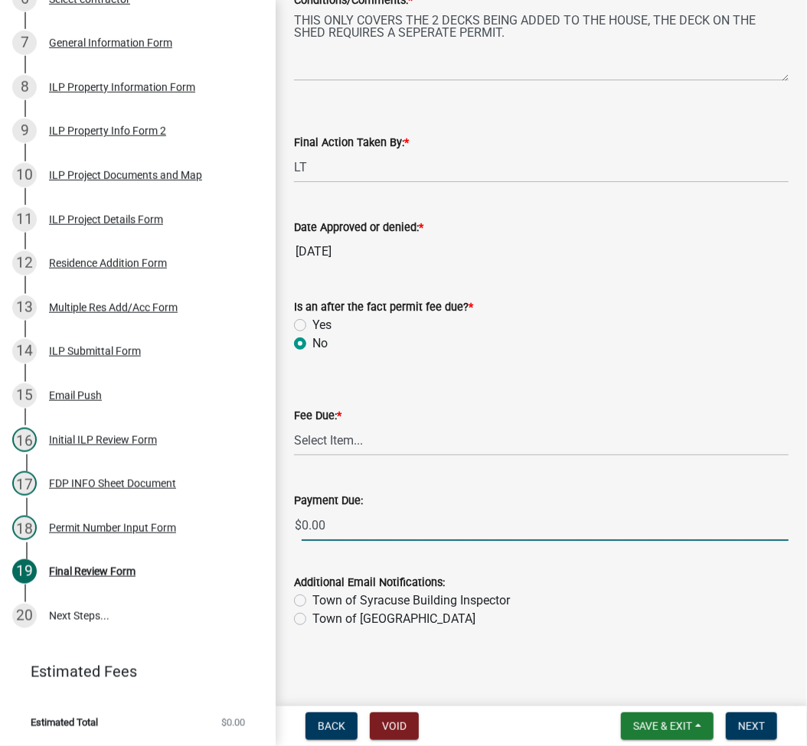
click at [335, 534] on input "0.00" at bounding box center [545, 525] width 487 height 31
click at [354, 440] on select "Select Item... N/A $10.00 $25.00 $125.00 $250 $500 $500 + $10.00 for every 10 s…" at bounding box center [541, 440] width 495 height 31
click at [294, 456] on select "Select Item... N/A $10.00 $25.00 $125.00 $250 $500 $500 + $10.00 for every 10 s…" at bounding box center [541, 440] width 495 height 31
select select "6f482d1d-eb35-47e6-92b0-143404755581"
click at [312, 596] on label "Town of Syracuse Building Inspector" at bounding box center [411, 601] width 198 height 18
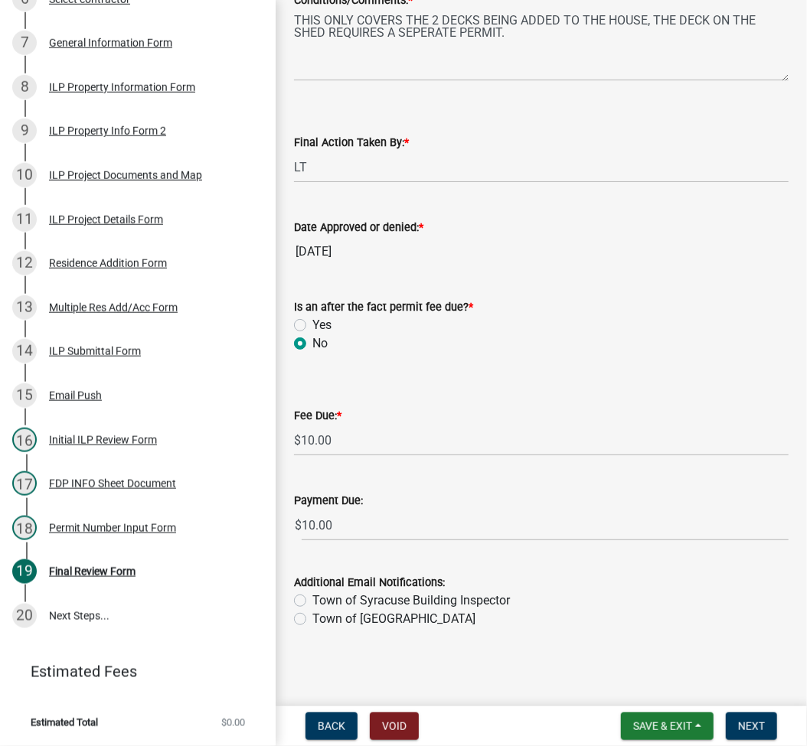
click at [312, 596] on input "Town of Syracuse Building Inspector" at bounding box center [317, 597] width 10 height 10
radio input "true"
click at [766, 733] on button "Next" at bounding box center [751, 727] width 51 height 28
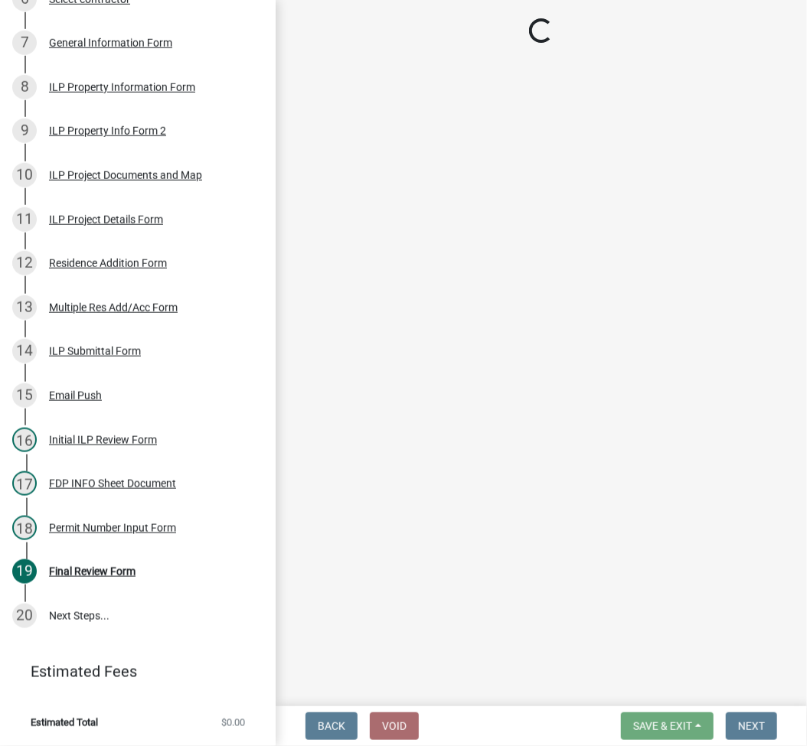
select select "3: 3"
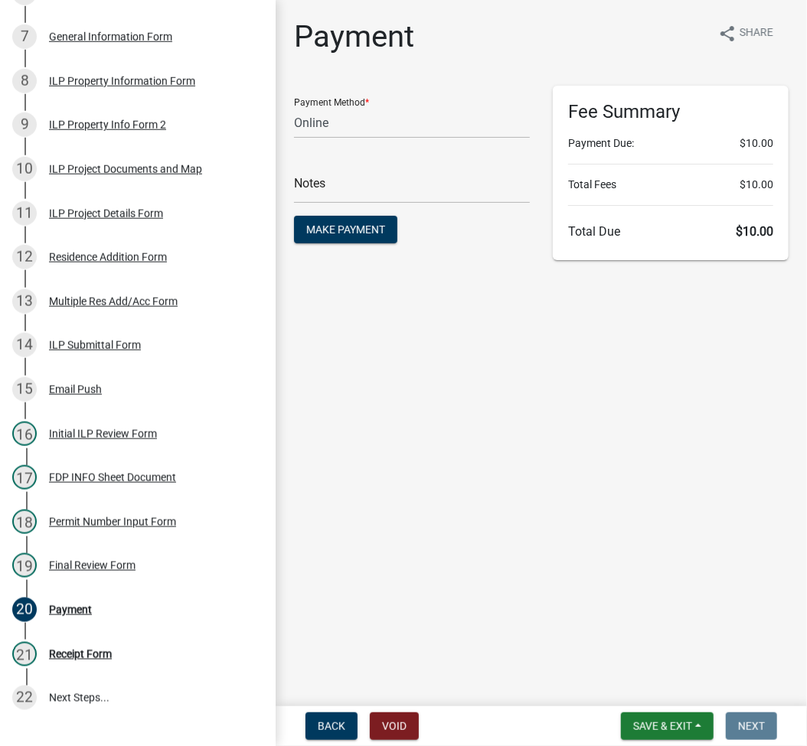
scroll to position [606, 0]
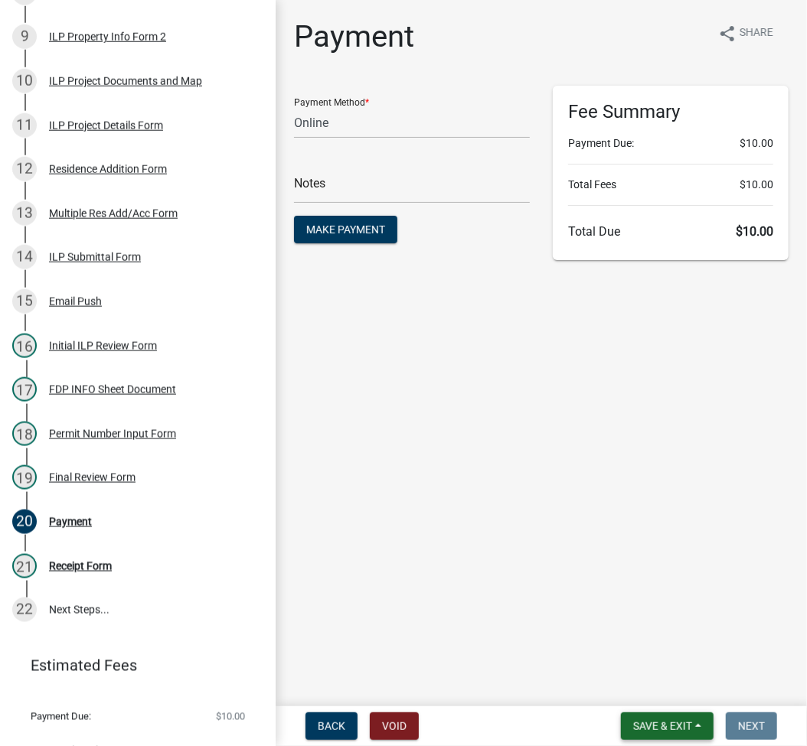
click at [675, 730] on span "Save & Exit" at bounding box center [662, 726] width 59 height 12
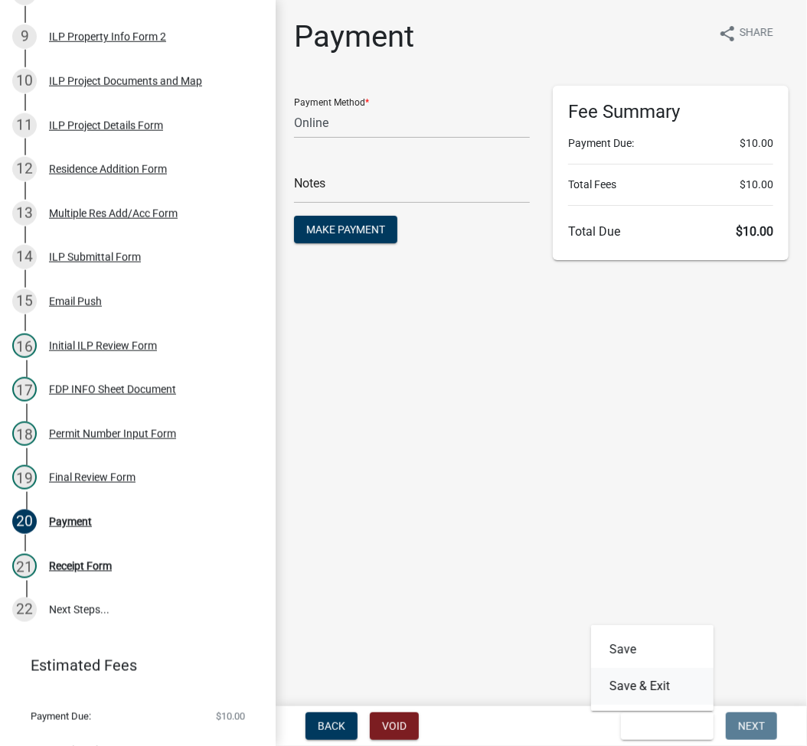
click at [651, 687] on button "Save & Exit" at bounding box center [652, 686] width 122 height 37
